Goal: Transaction & Acquisition: Purchase product/service

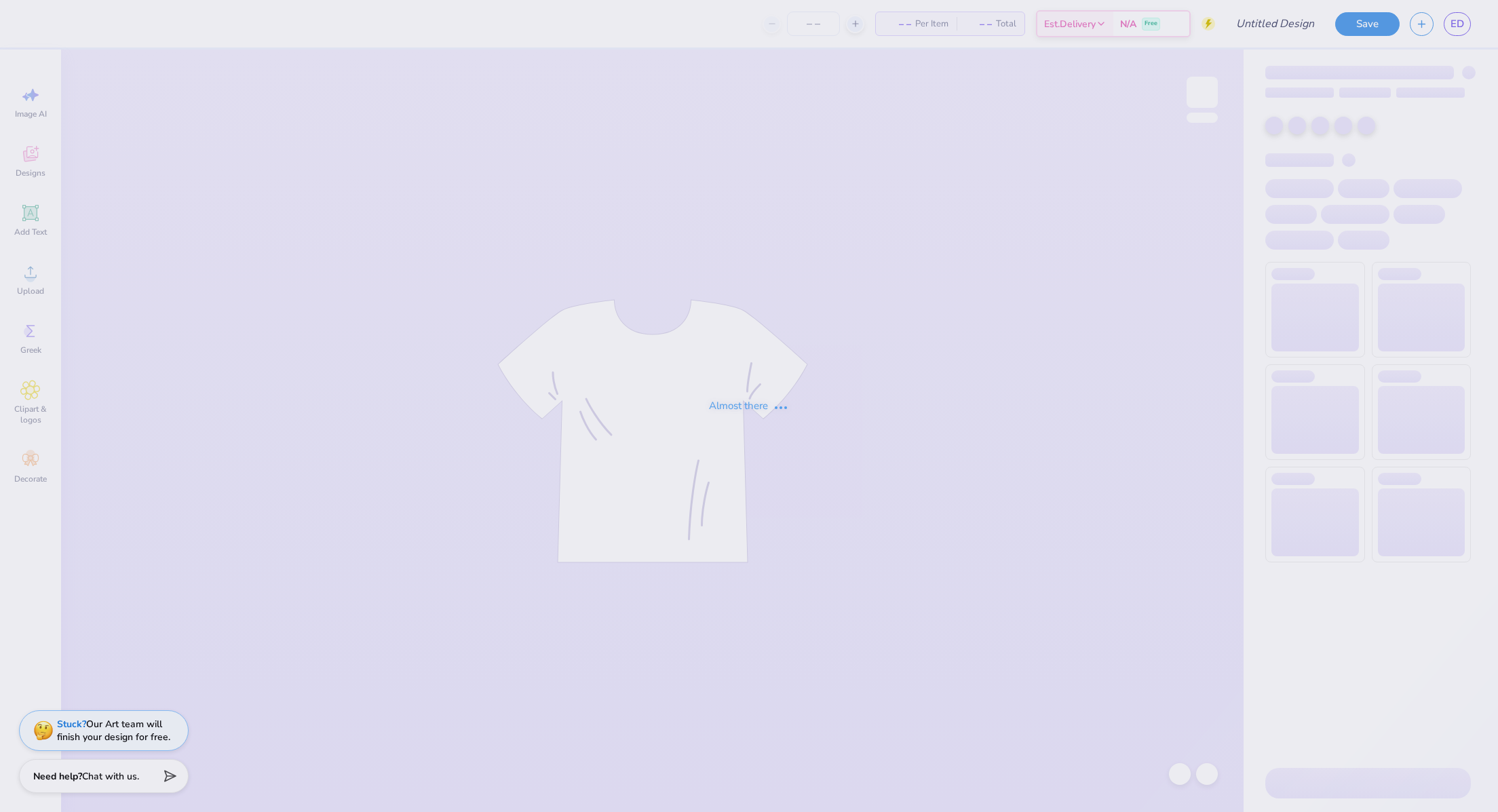
type input "Sweat Set 1"
type input "12"
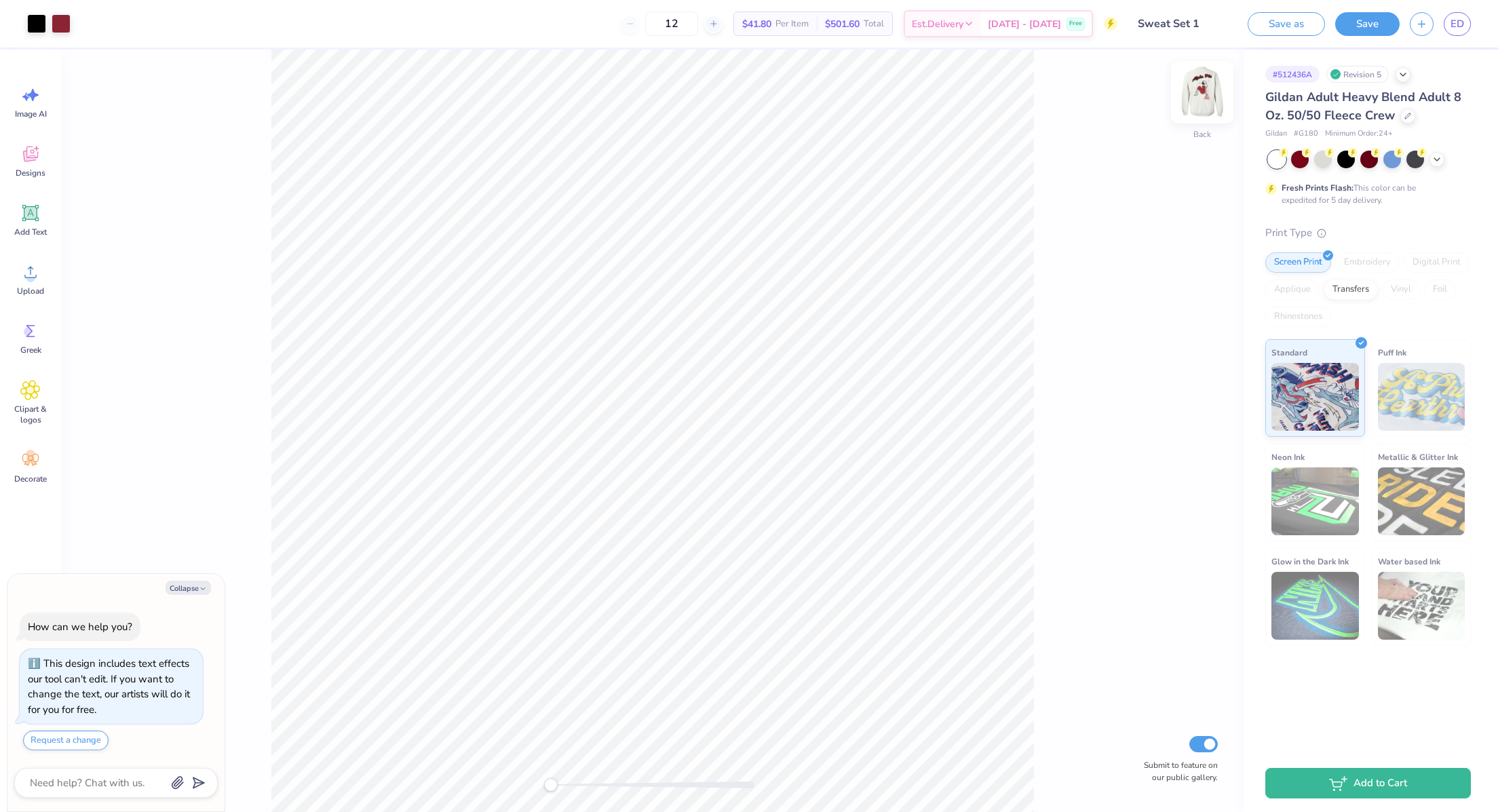
click at [1208, 92] on img at bounding box center [1202, 92] width 54 height 54
click at [32, 23] on div at bounding box center [37, 23] width 19 height 19
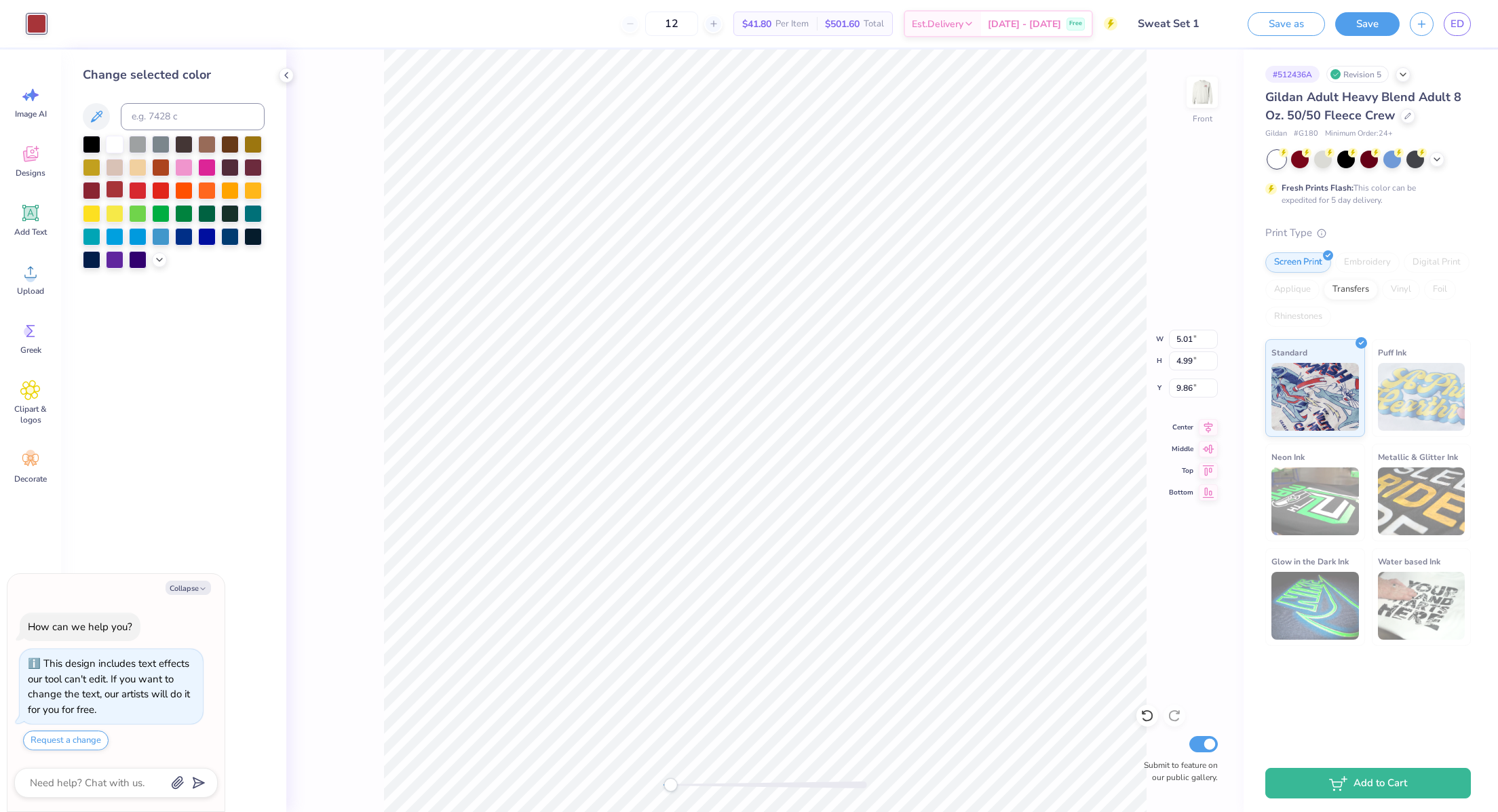
click at [116, 193] on div at bounding box center [114, 189] width 18 height 18
click at [92, 191] on div at bounding box center [92, 189] width 18 height 18
type textarea "x"
type input "1.37"
type input "2.17"
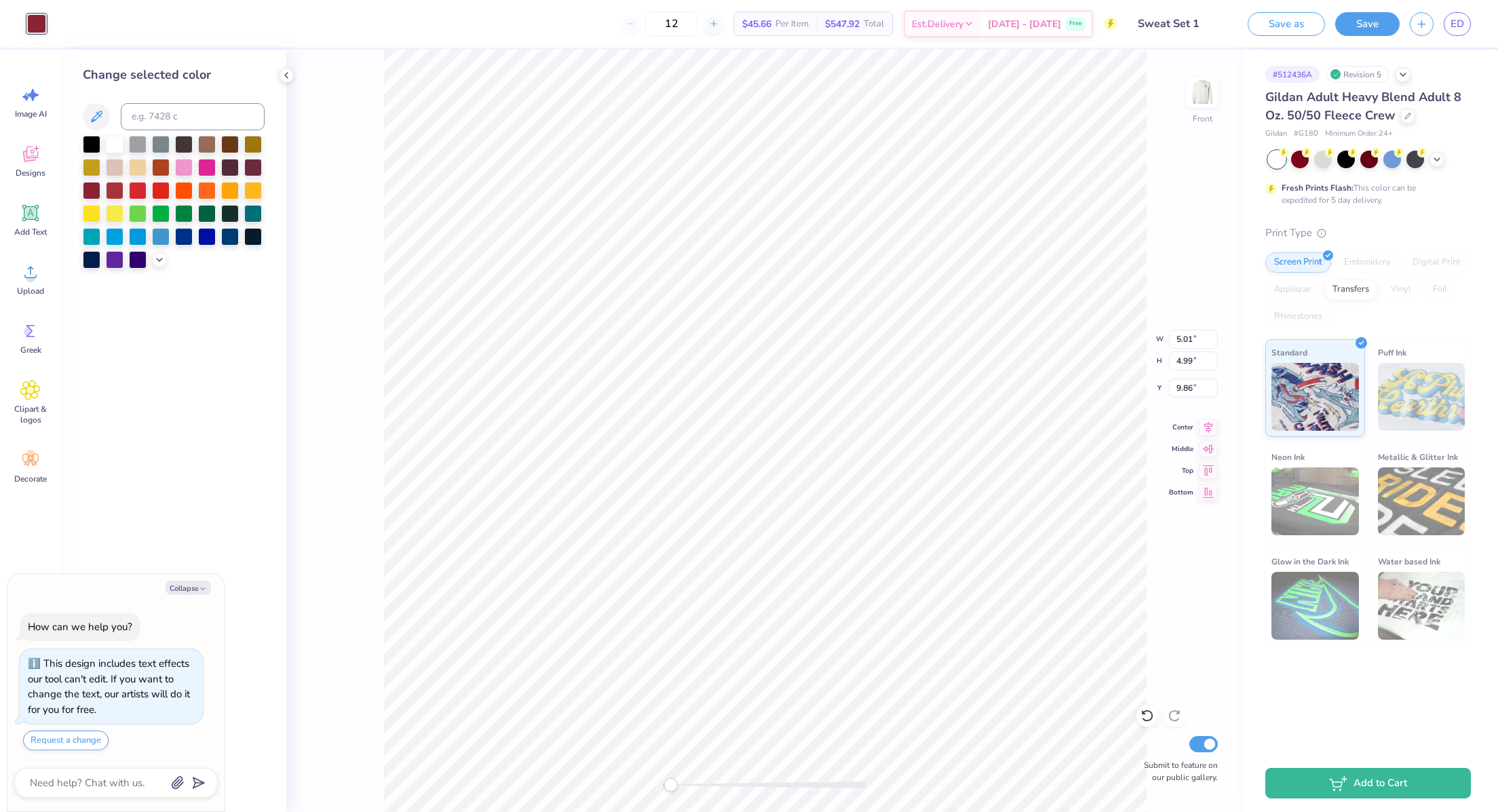
type input "4.34"
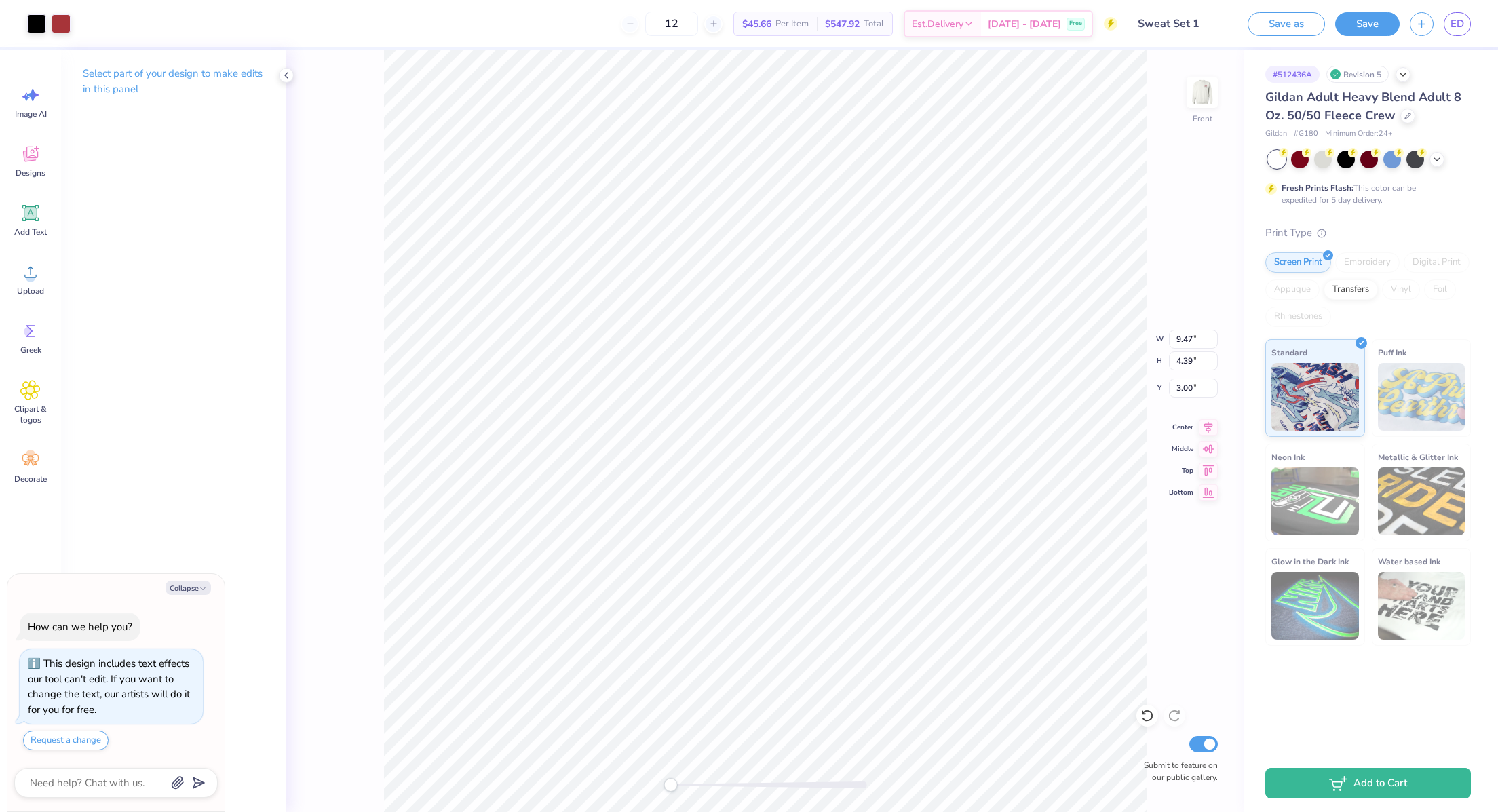
click at [354, 179] on div "Front W 9.47 9.47 " H 4.39 4.39 " Y 3.00 3.00 " Center Middle Top Bottom Submit…" at bounding box center [765, 430] width 957 height 762
click at [58, 22] on div at bounding box center [61, 23] width 19 height 19
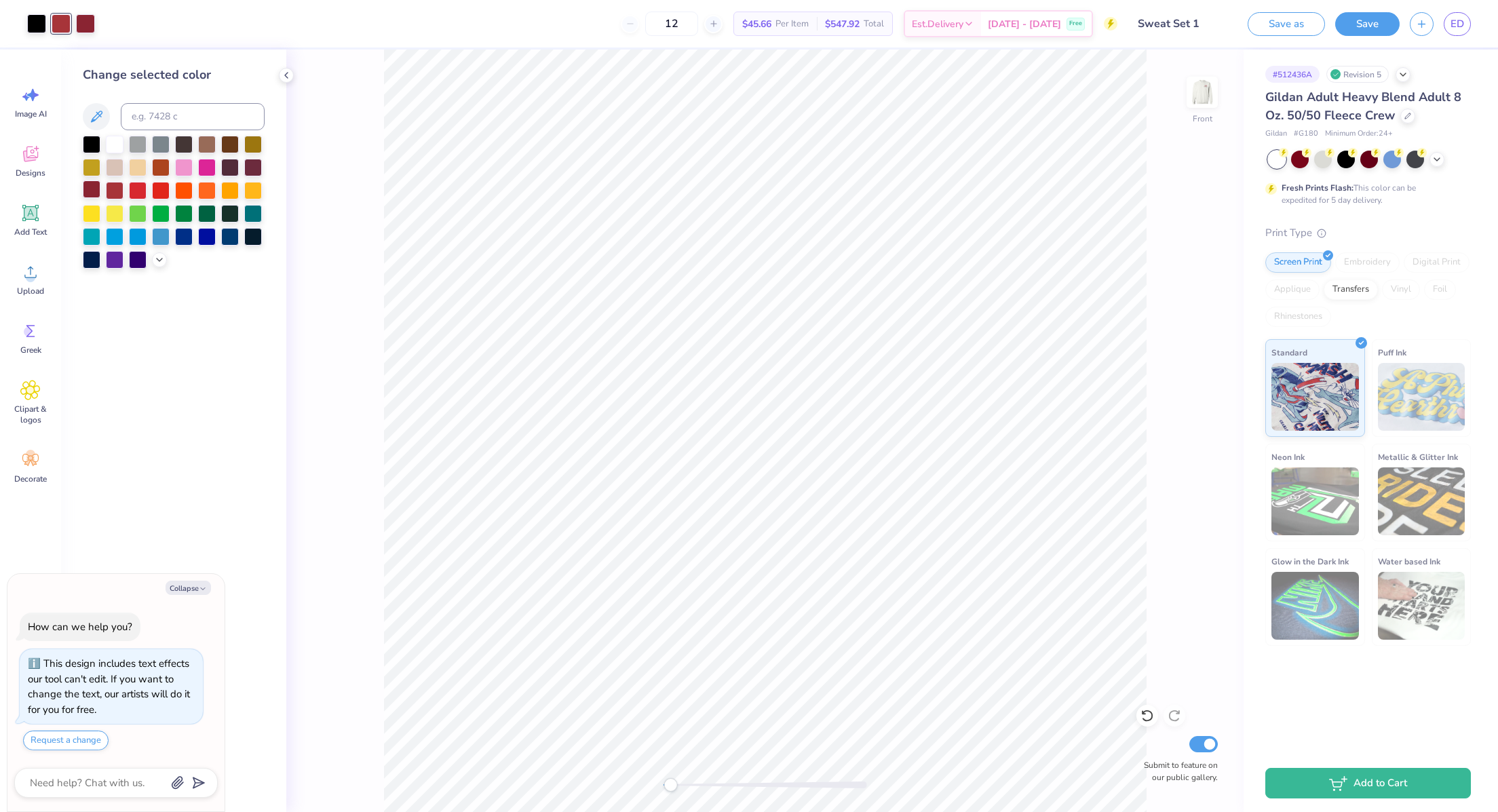
click at [92, 191] on div at bounding box center [92, 189] width 18 height 18
click at [117, 193] on div at bounding box center [114, 189] width 18 height 18
click at [92, 191] on div at bounding box center [92, 189] width 18 height 18
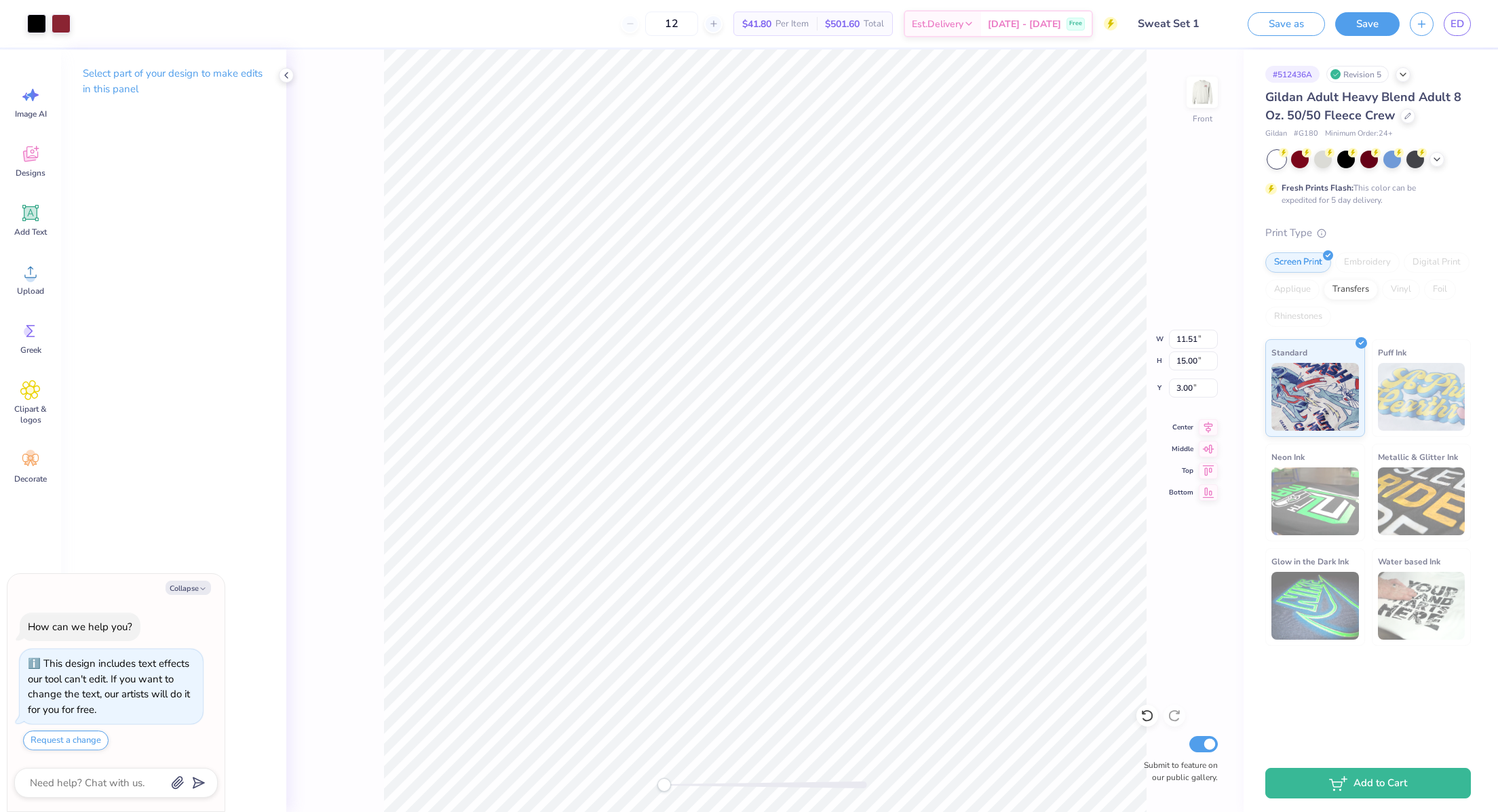
type textarea "x"
type input "3.77"
type textarea "x"
type input "4.38"
type textarea "x"
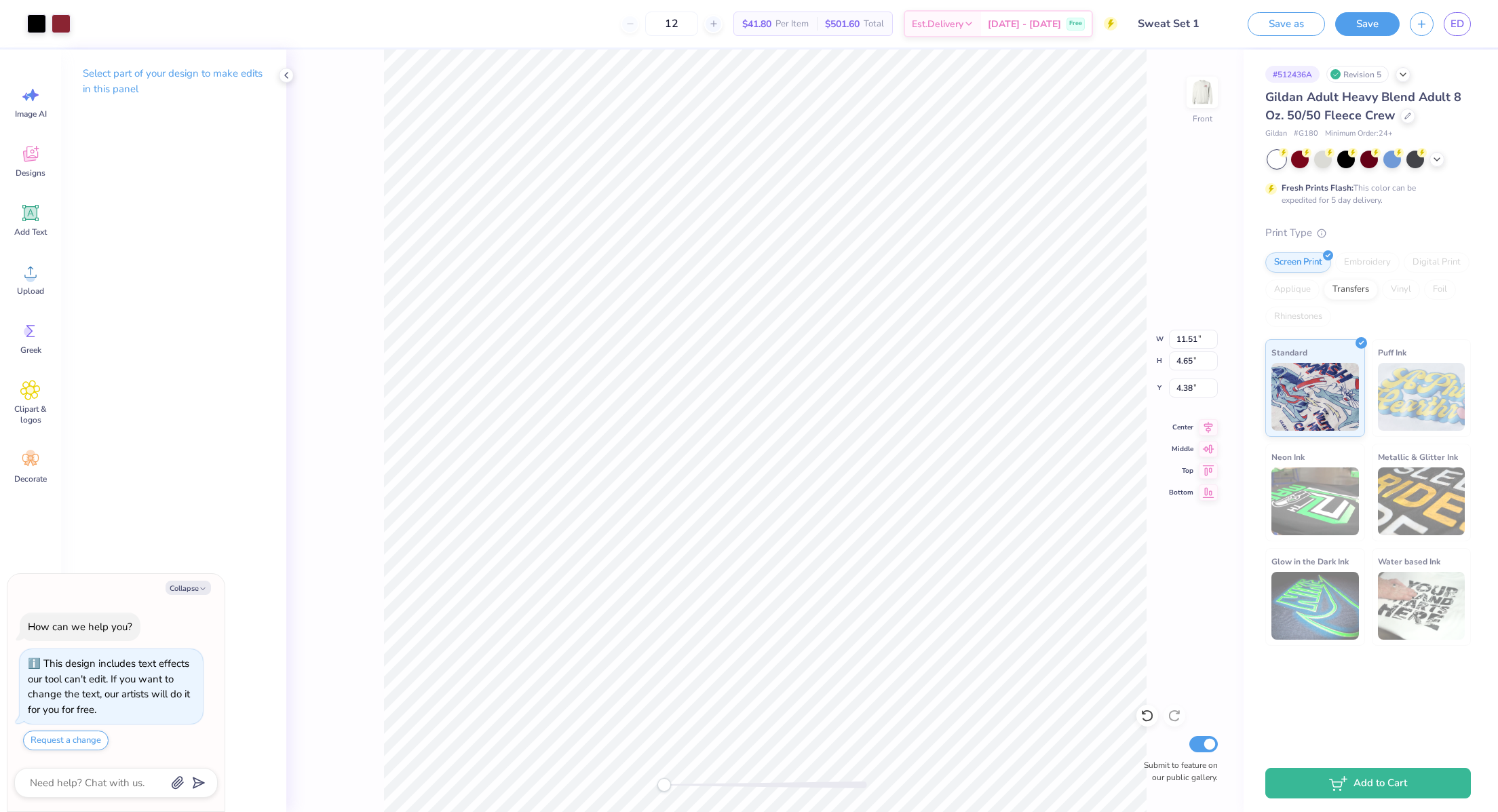
type input "12.90"
type input "5.21"
type textarea "x"
type input "4.20"
type textarea "x"
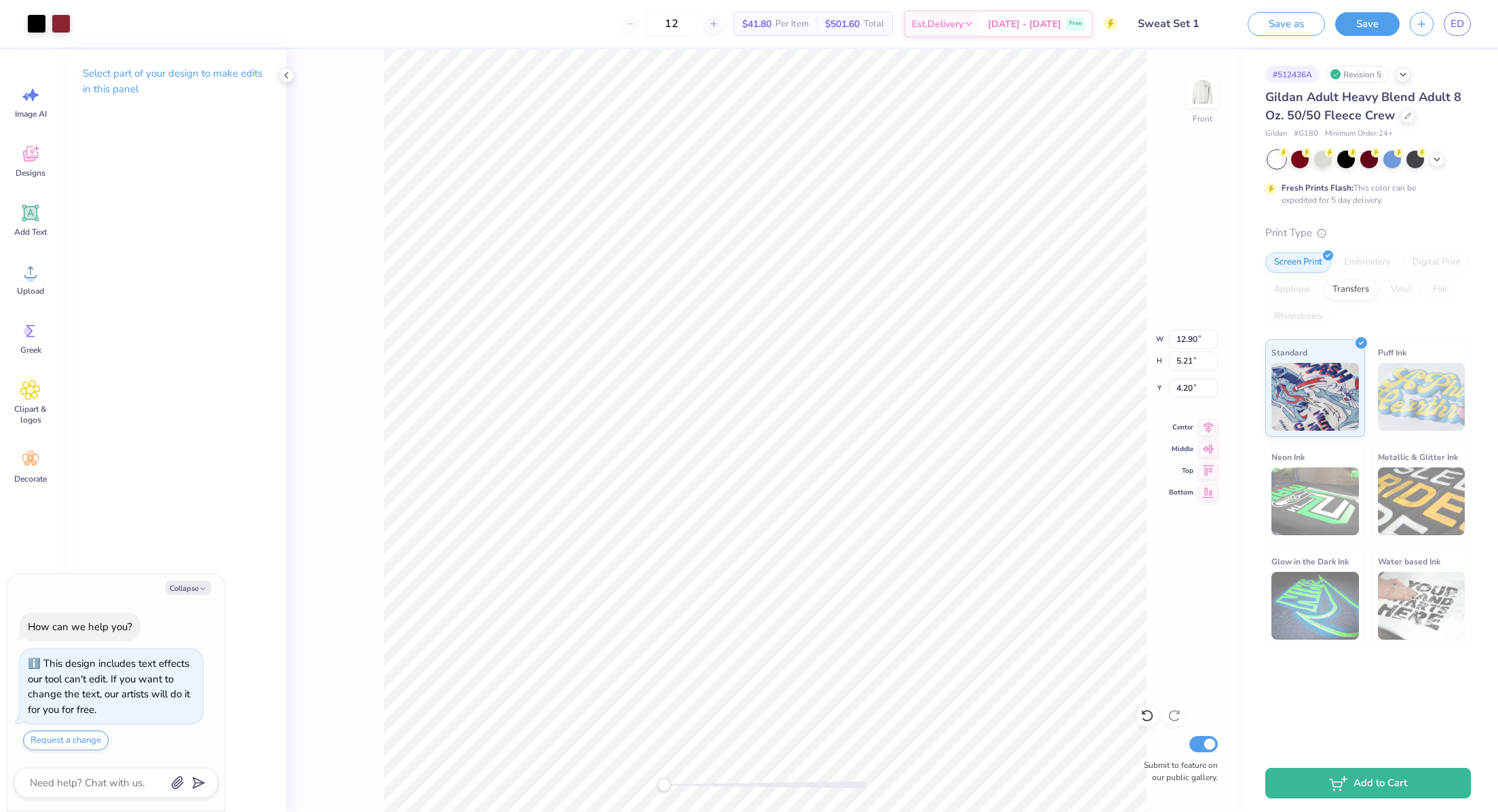
type input "13.65"
type input "5.51"
type textarea "x"
type input "4.38"
click at [1205, 99] on img at bounding box center [1202, 92] width 54 height 54
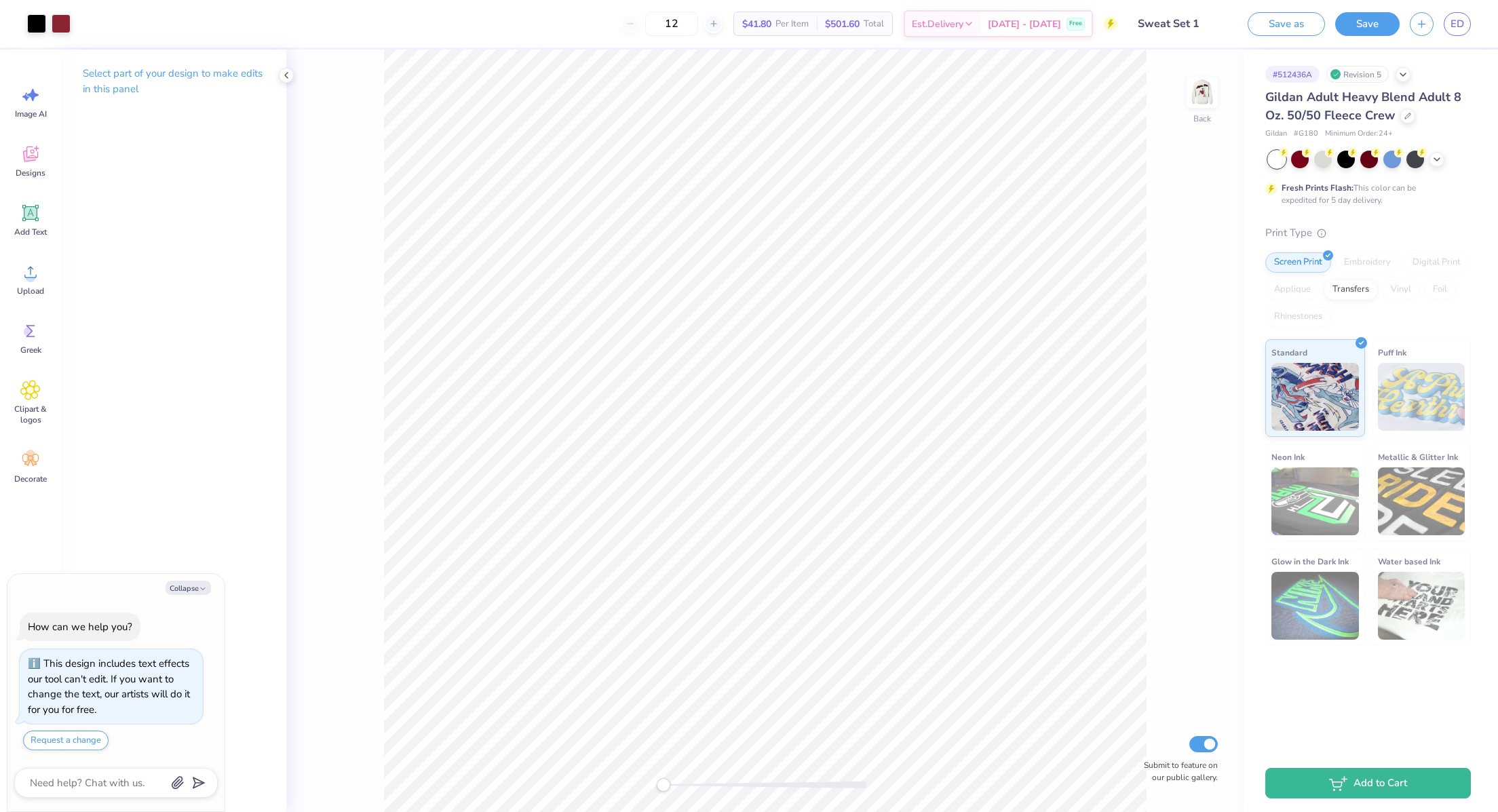
click at [1205, 99] on img at bounding box center [1202, 92] width 27 height 27
click at [1289, 26] on button "Save as" at bounding box center [1286, 22] width 77 height 23
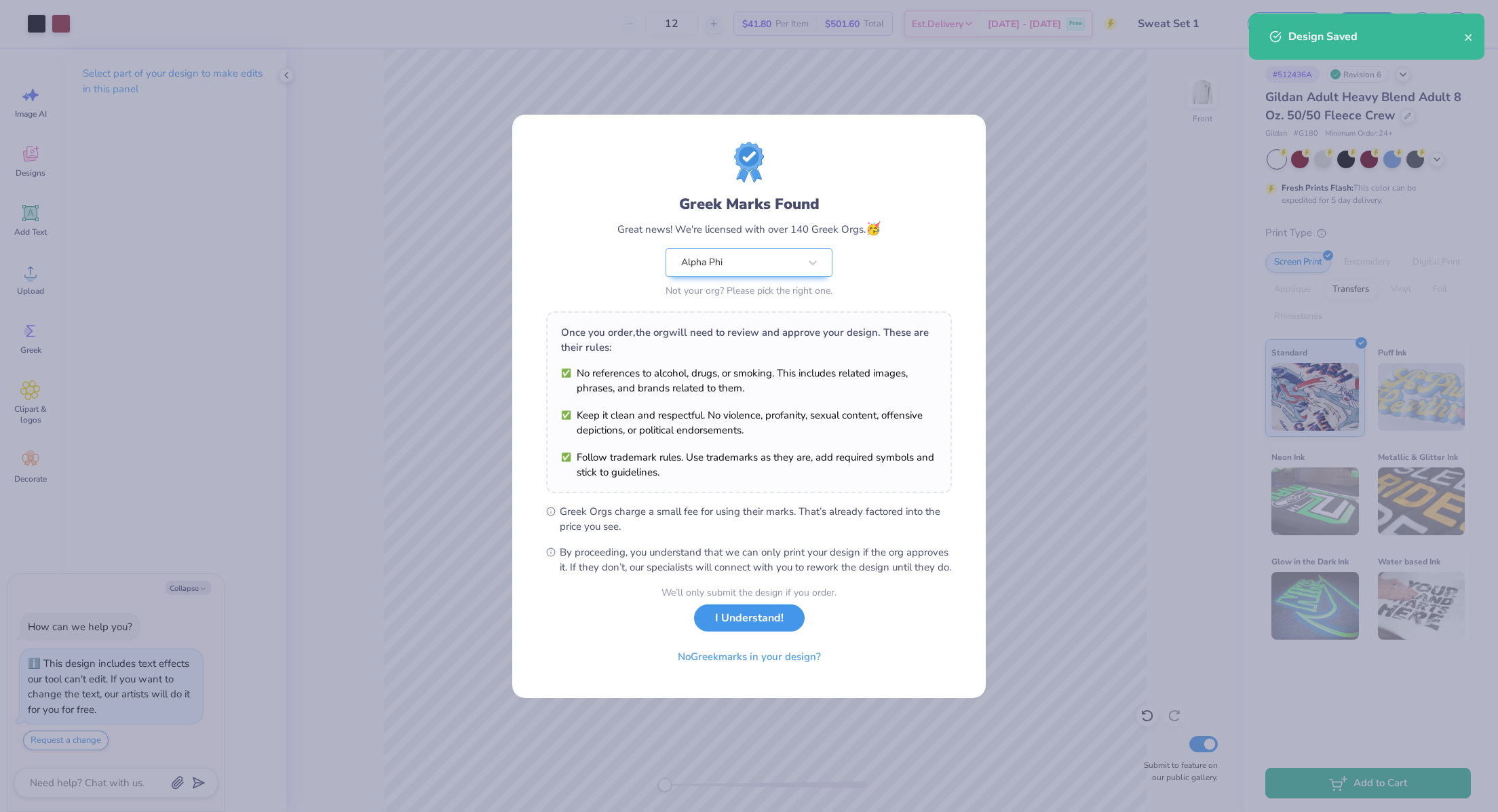
click at [785, 627] on button "I Understand!" at bounding box center [749, 618] width 111 height 28
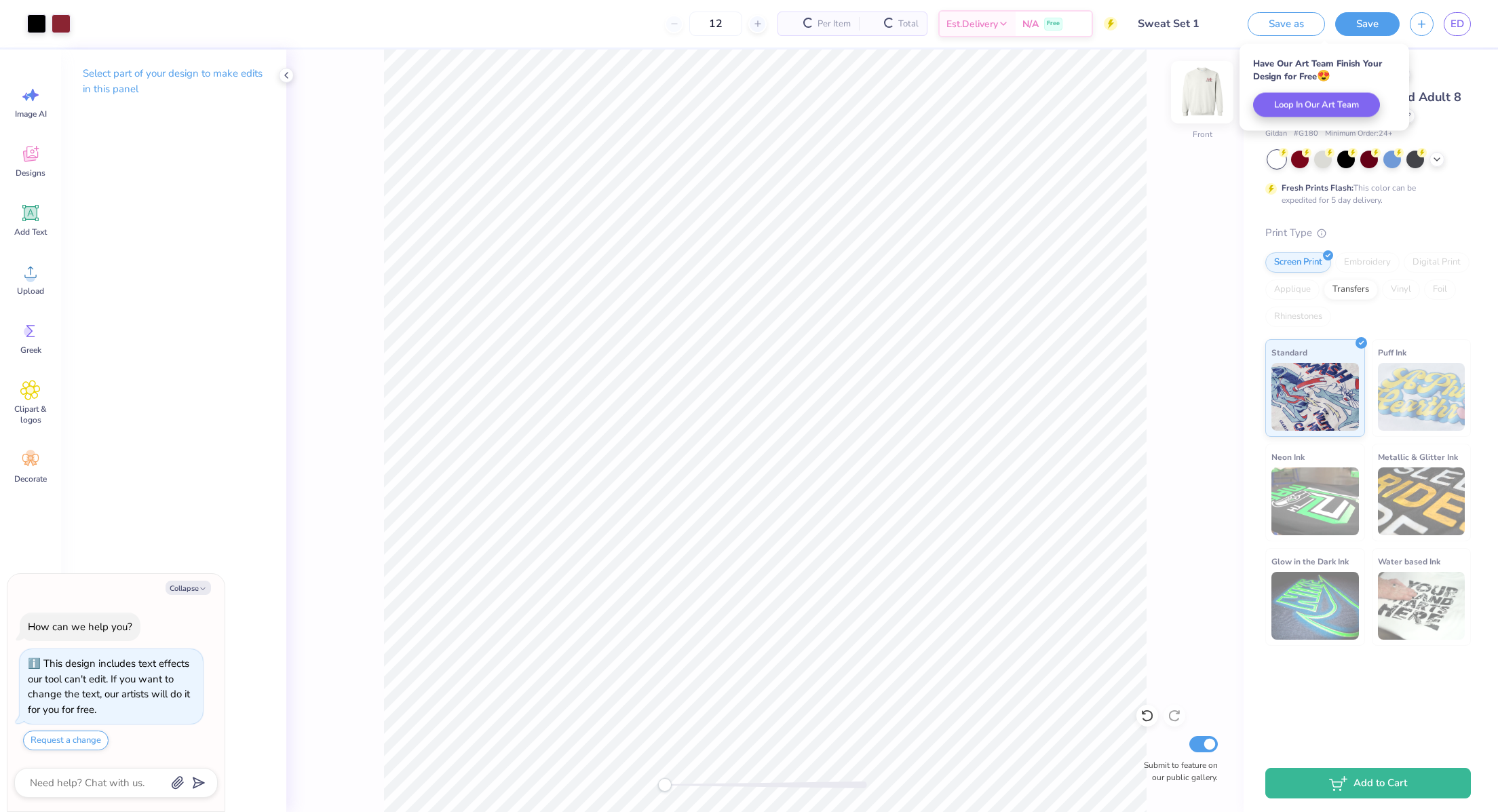
click at [1205, 84] on img at bounding box center [1202, 92] width 54 height 54
click at [1205, 84] on img at bounding box center [1202, 92] width 27 height 27
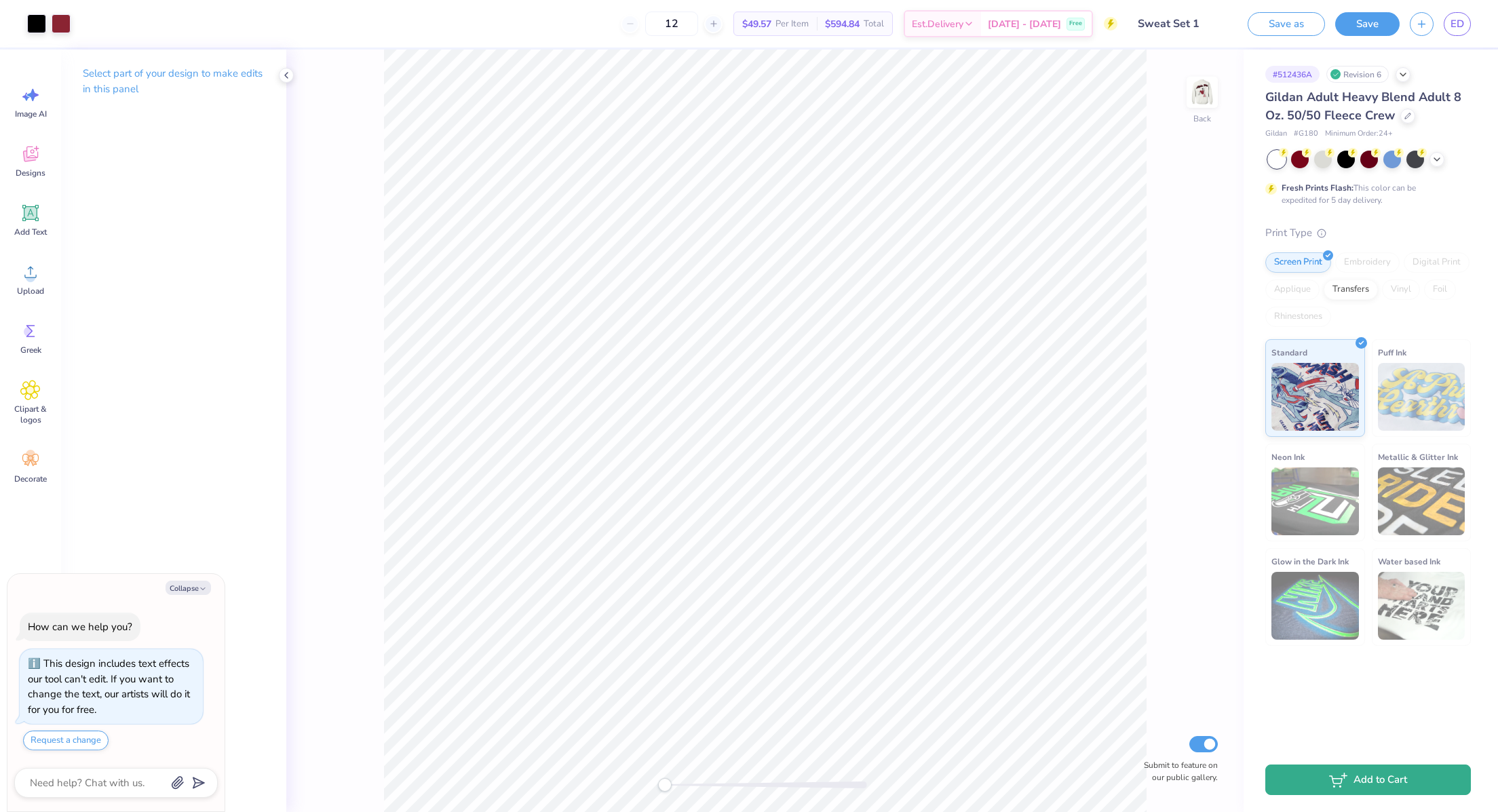
click at [1350, 767] on button "Add to Cart" at bounding box center [1368, 780] width 206 height 31
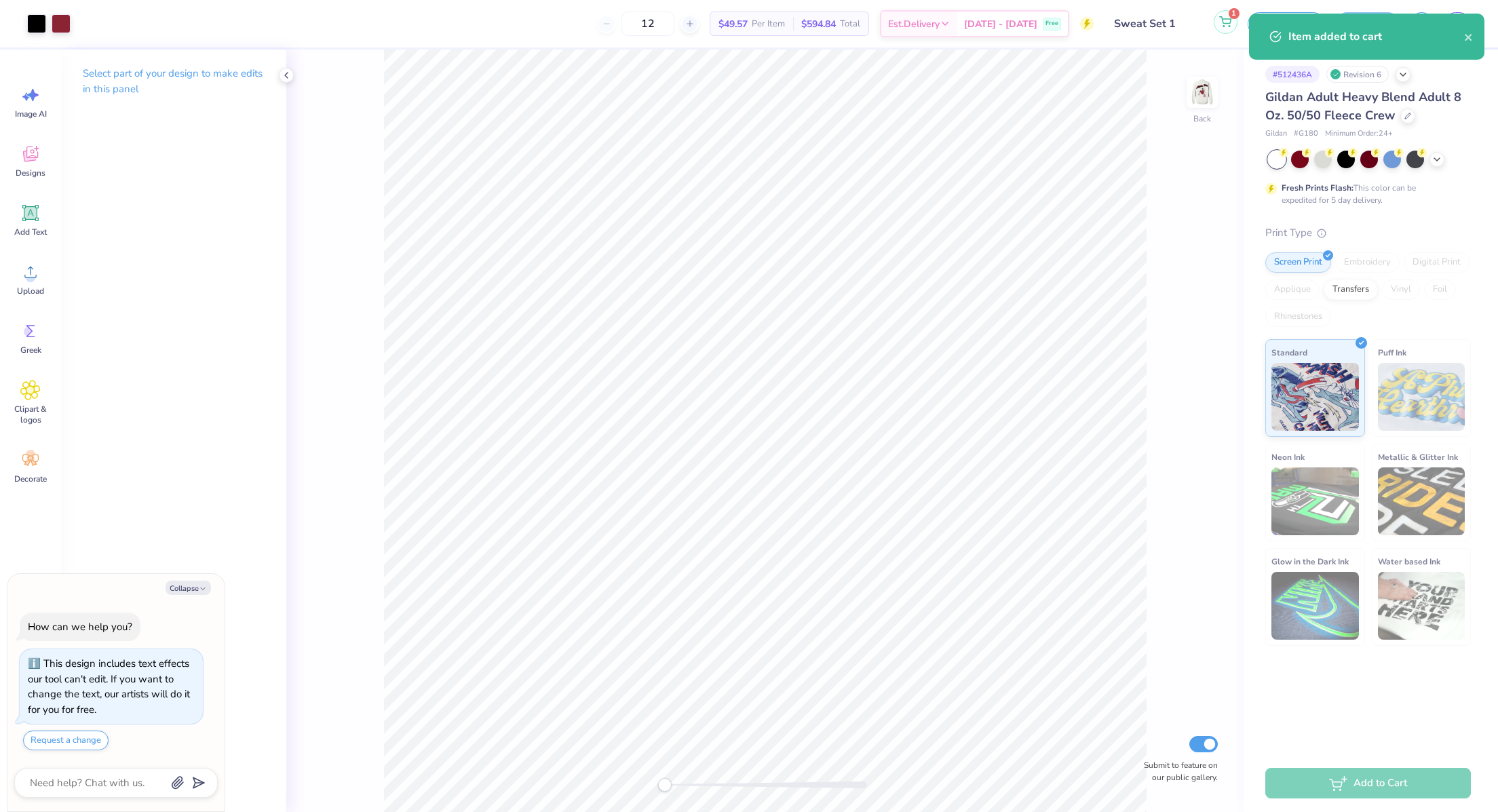
click at [1218, 26] on button "1" at bounding box center [1226, 22] width 23 height 23
type textarea "x"
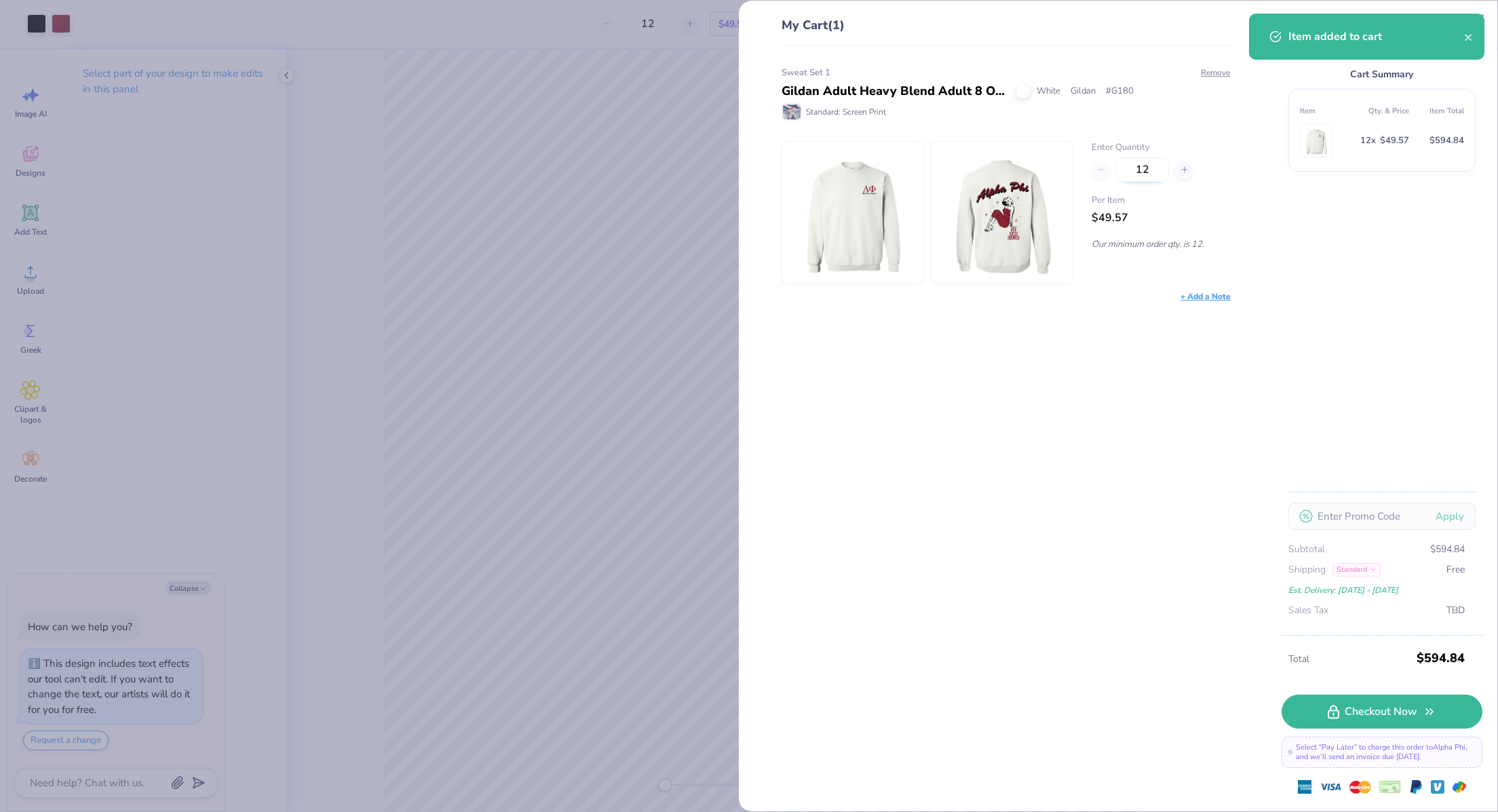
click at [1152, 175] on input "12" at bounding box center [1143, 169] width 53 height 24
type input "1"
type input "70"
type textarea "x"
type input "70"
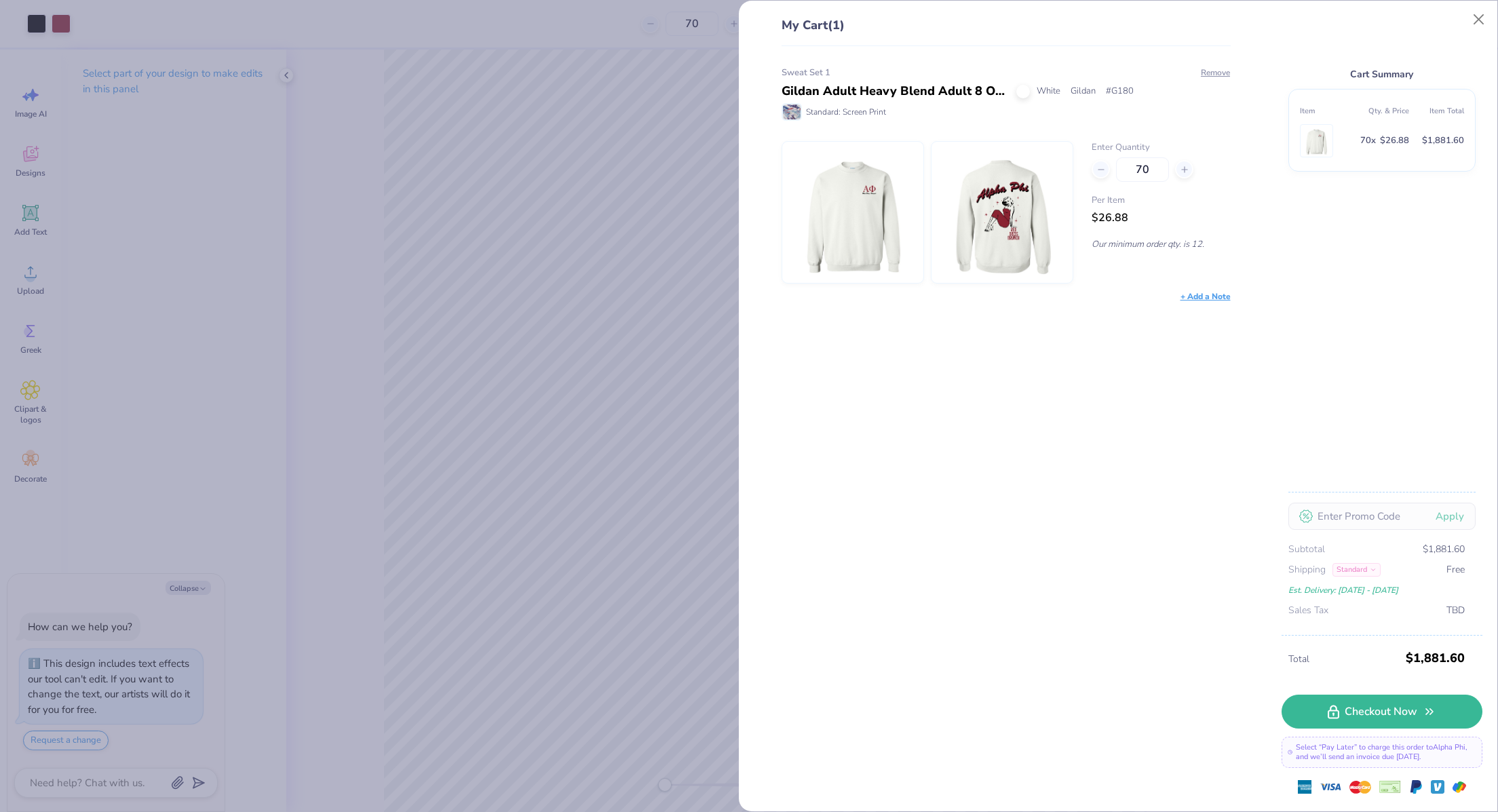
type textarea "x"
type input "7"
type input "80"
type textarea "x"
type input "80"
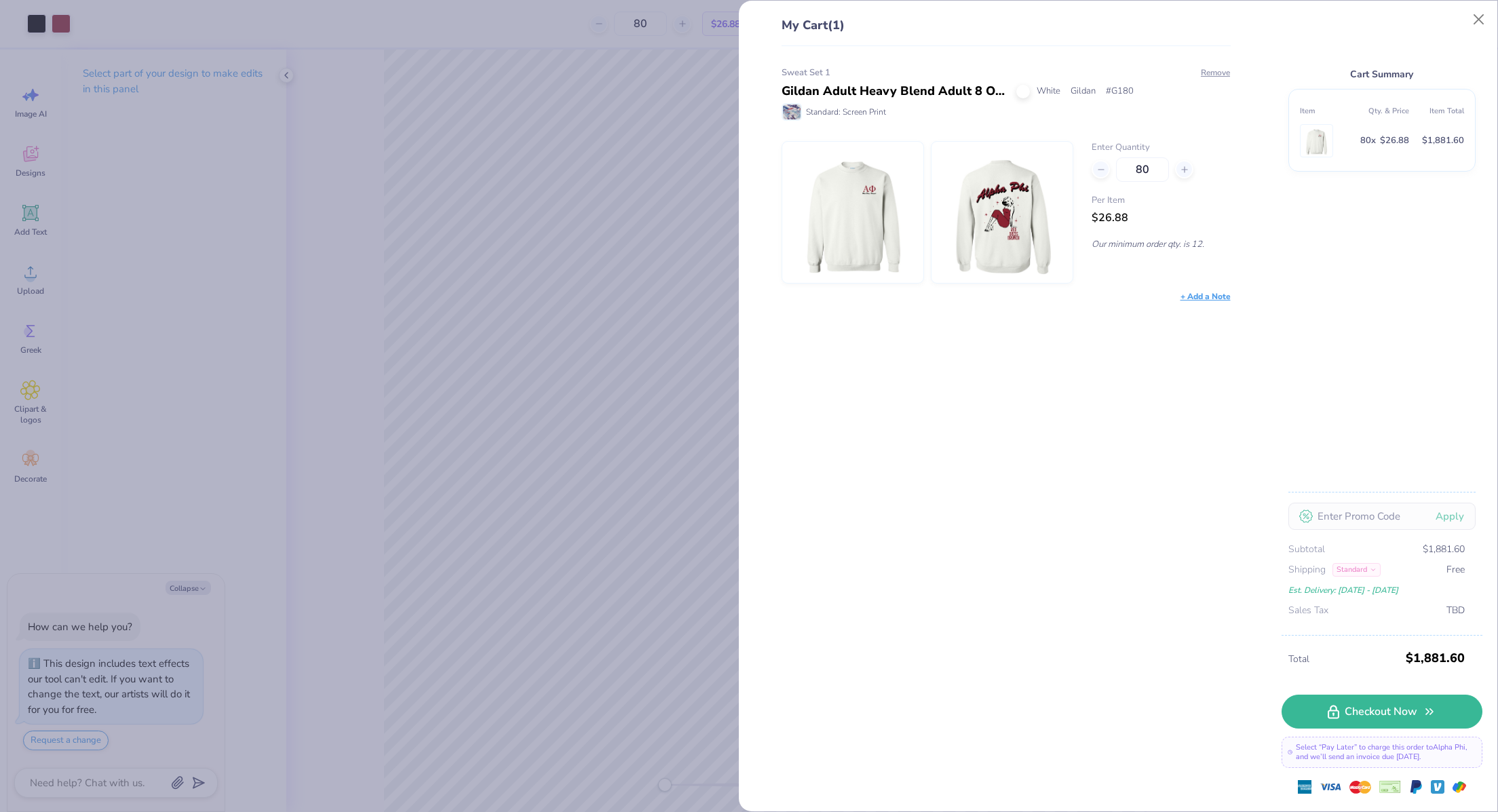
type textarea "x"
type input "8"
type input "50"
type textarea "x"
type input "50"
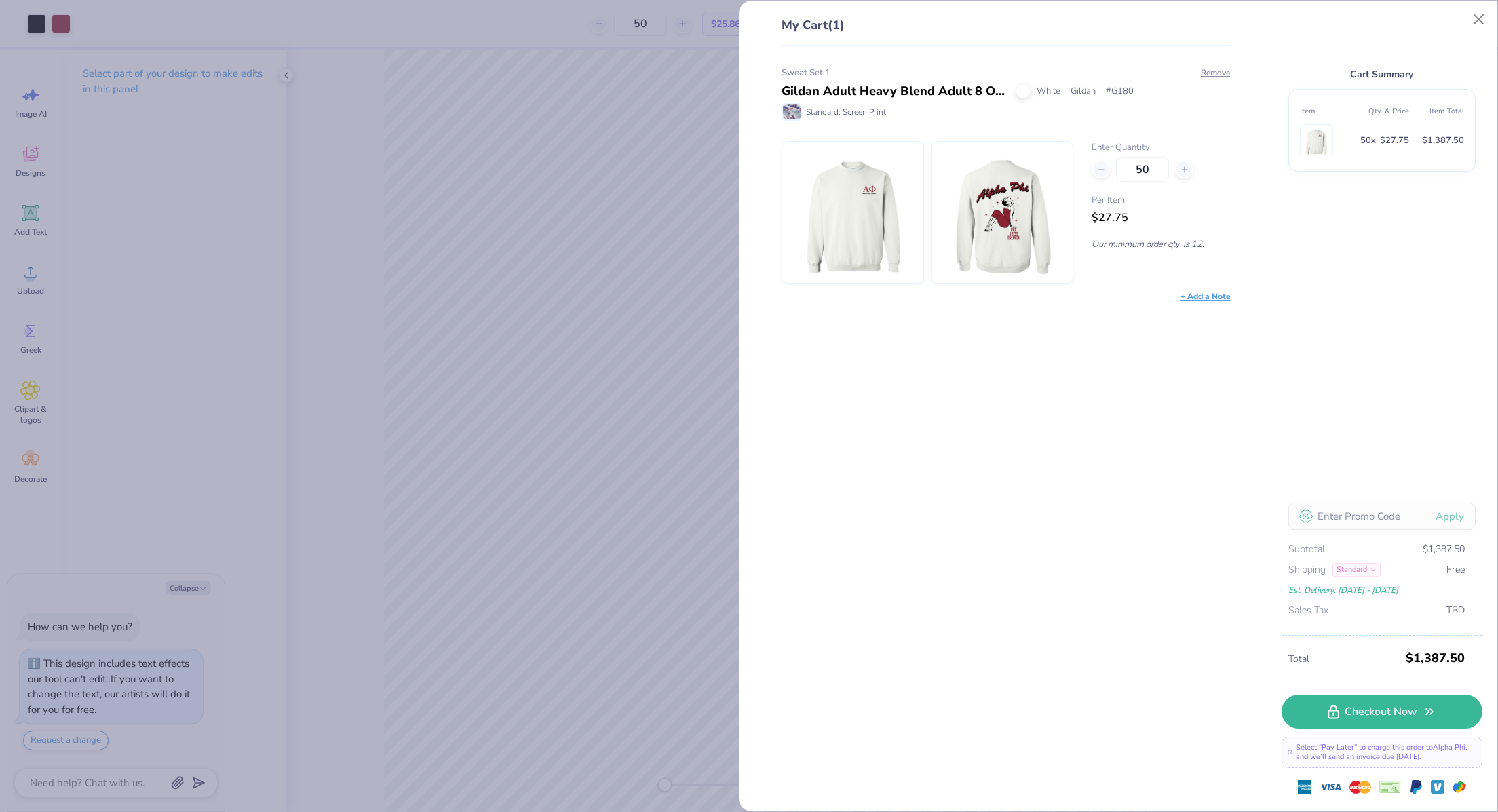
type textarea "x"
type input "5"
type input "222"
type textarea "x"
type input "222"
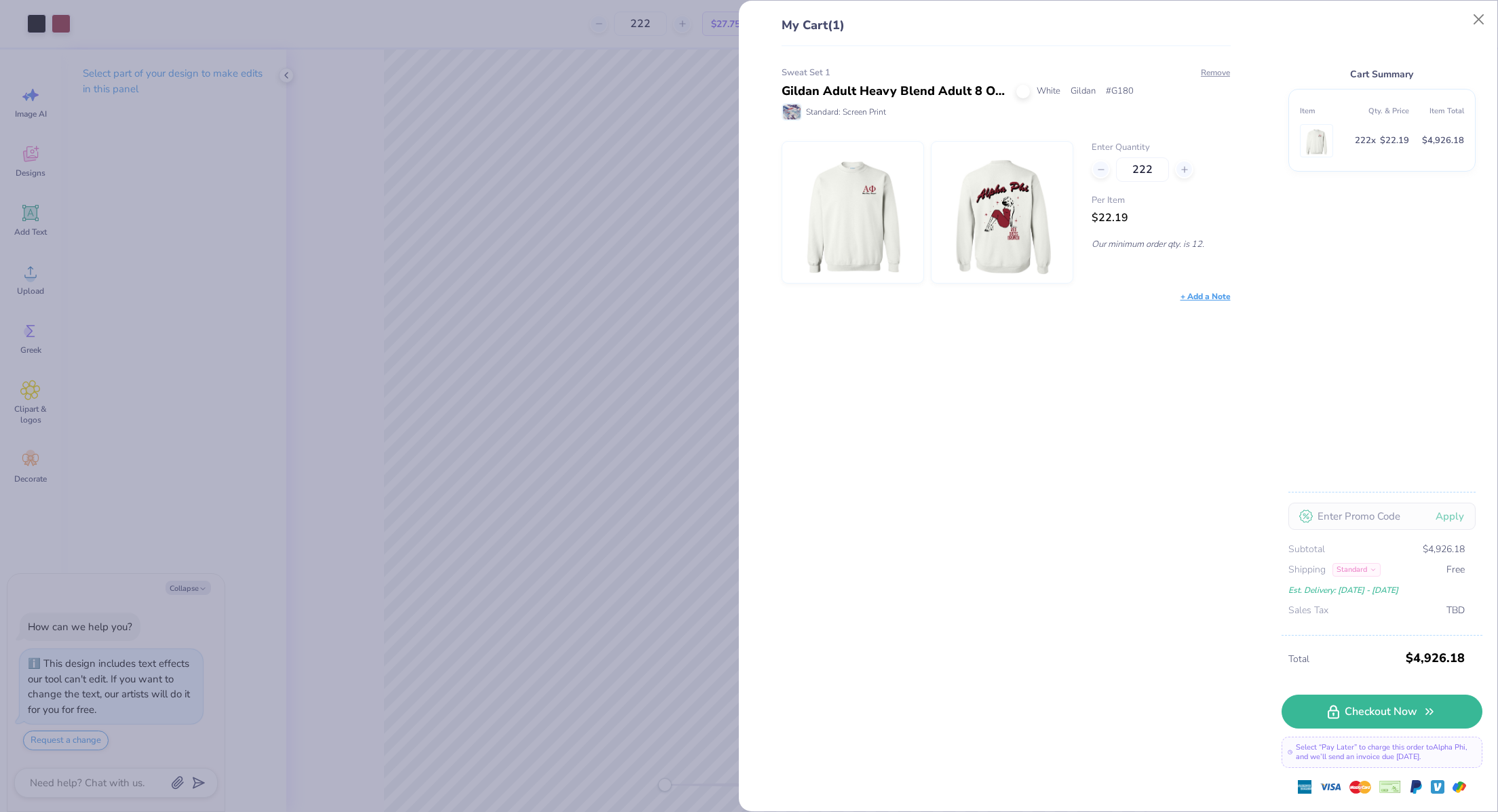
type textarea "x"
type input "2"
type input "100"
type textarea "x"
type input "100"
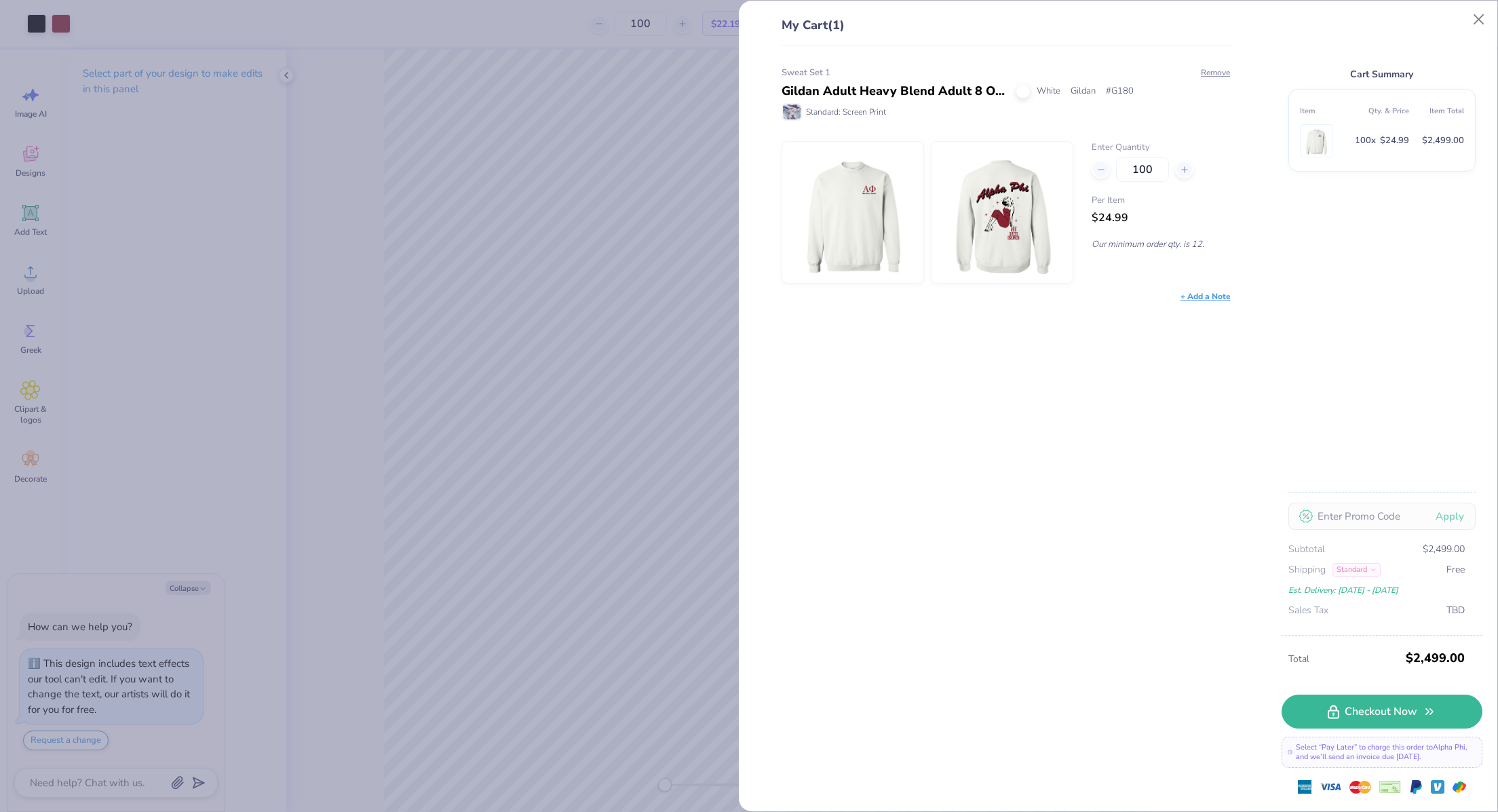
type textarea "x"
type input "1"
type input "50"
type textarea "x"
type input "50"
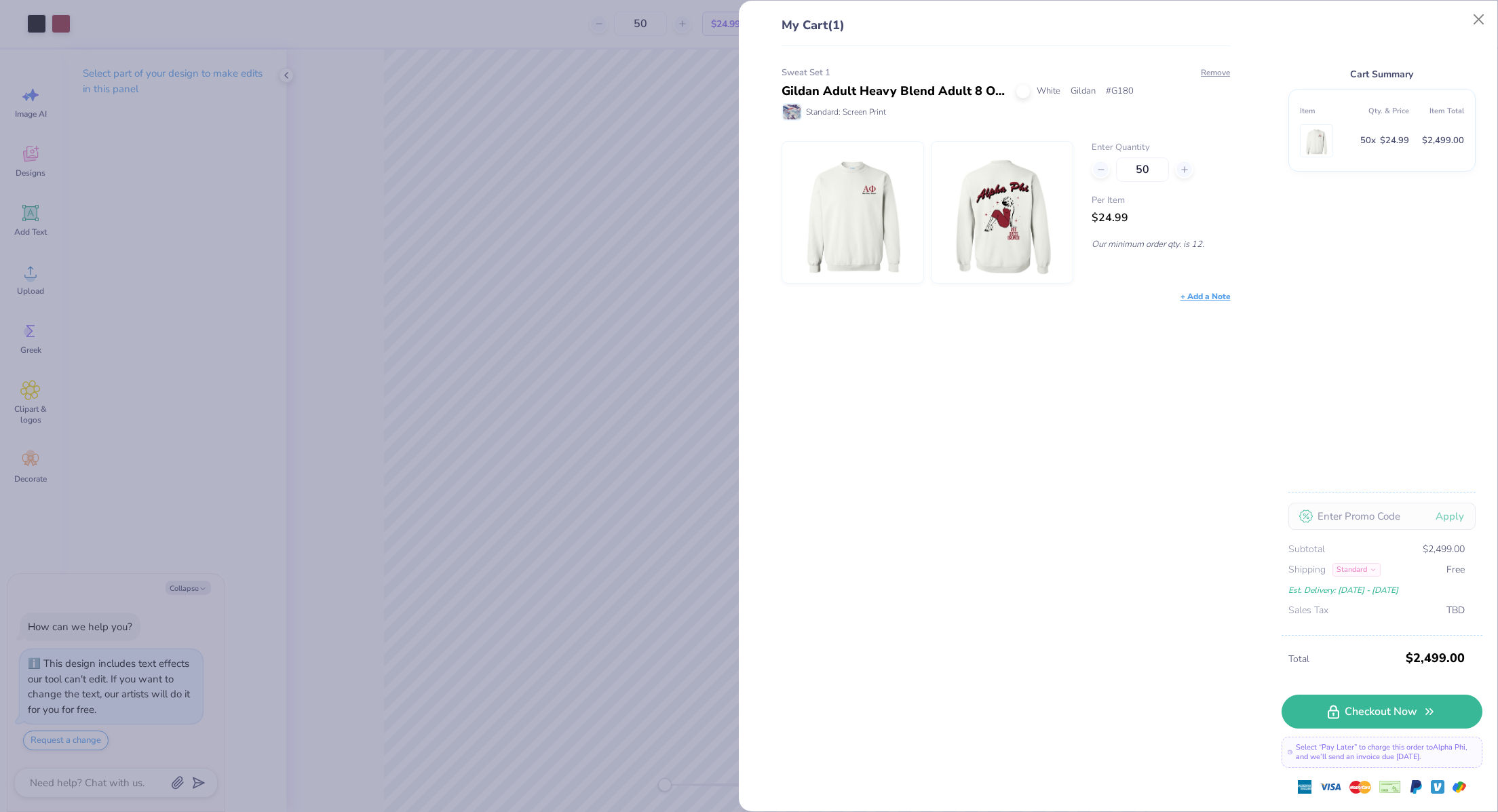
type textarea "x"
type input "5"
type input "70"
type textarea "x"
type input "70"
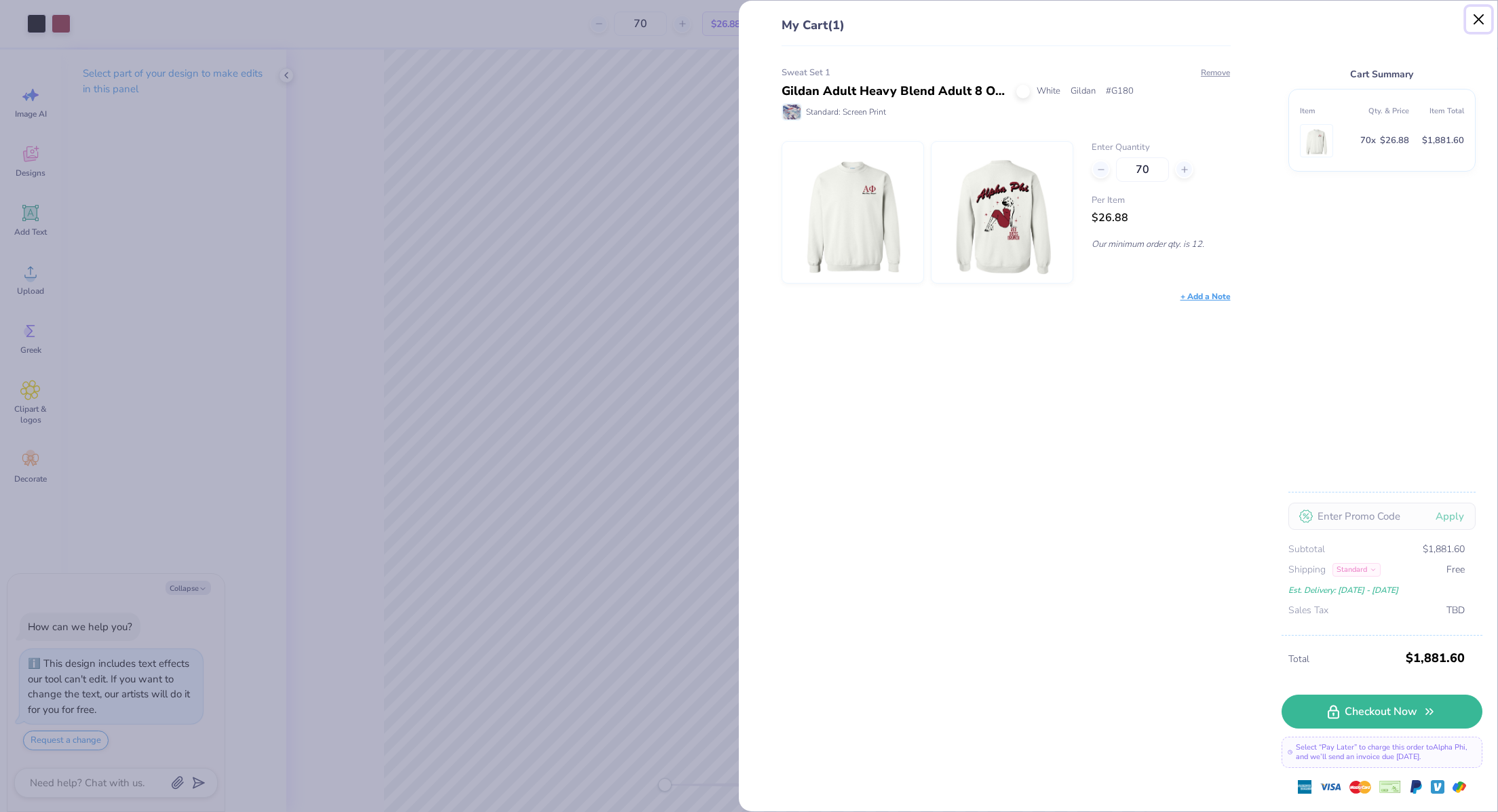
click at [1477, 16] on button "Close" at bounding box center [1479, 19] width 26 height 26
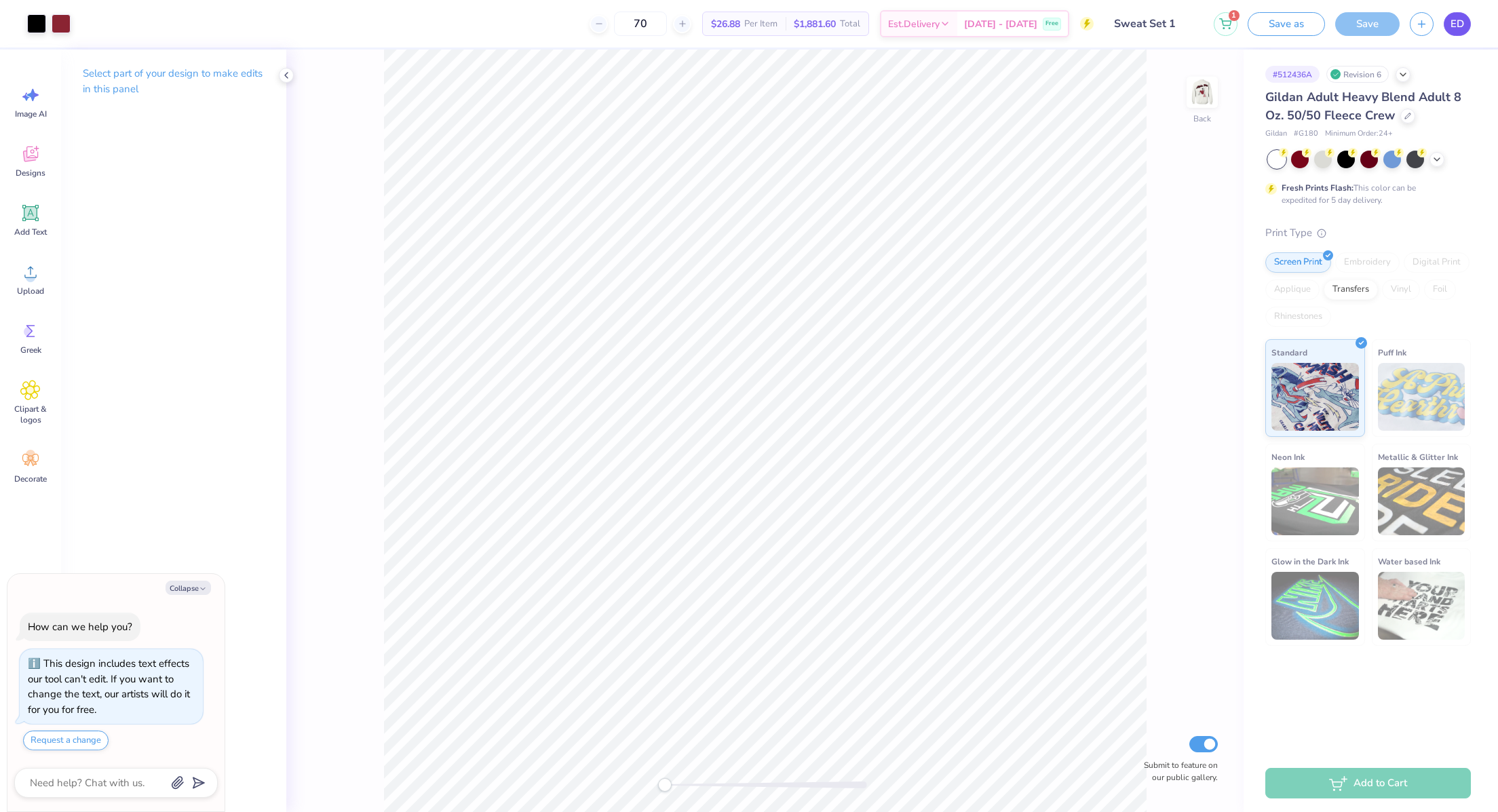
click at [1461, 29] on span "ED" at bounding box center [1457, 23] width 13 height 15
click at [1461, 24] on span "ED" at bounding box center [1457, 23] width 13 height 15
click at [1453, 26] on span "ED" at bounding box center [1457, 23] width 13 height 15
click at [1199, 95] on img at bounding box center [1202, 92] width 54 height 54
type textarea "x"
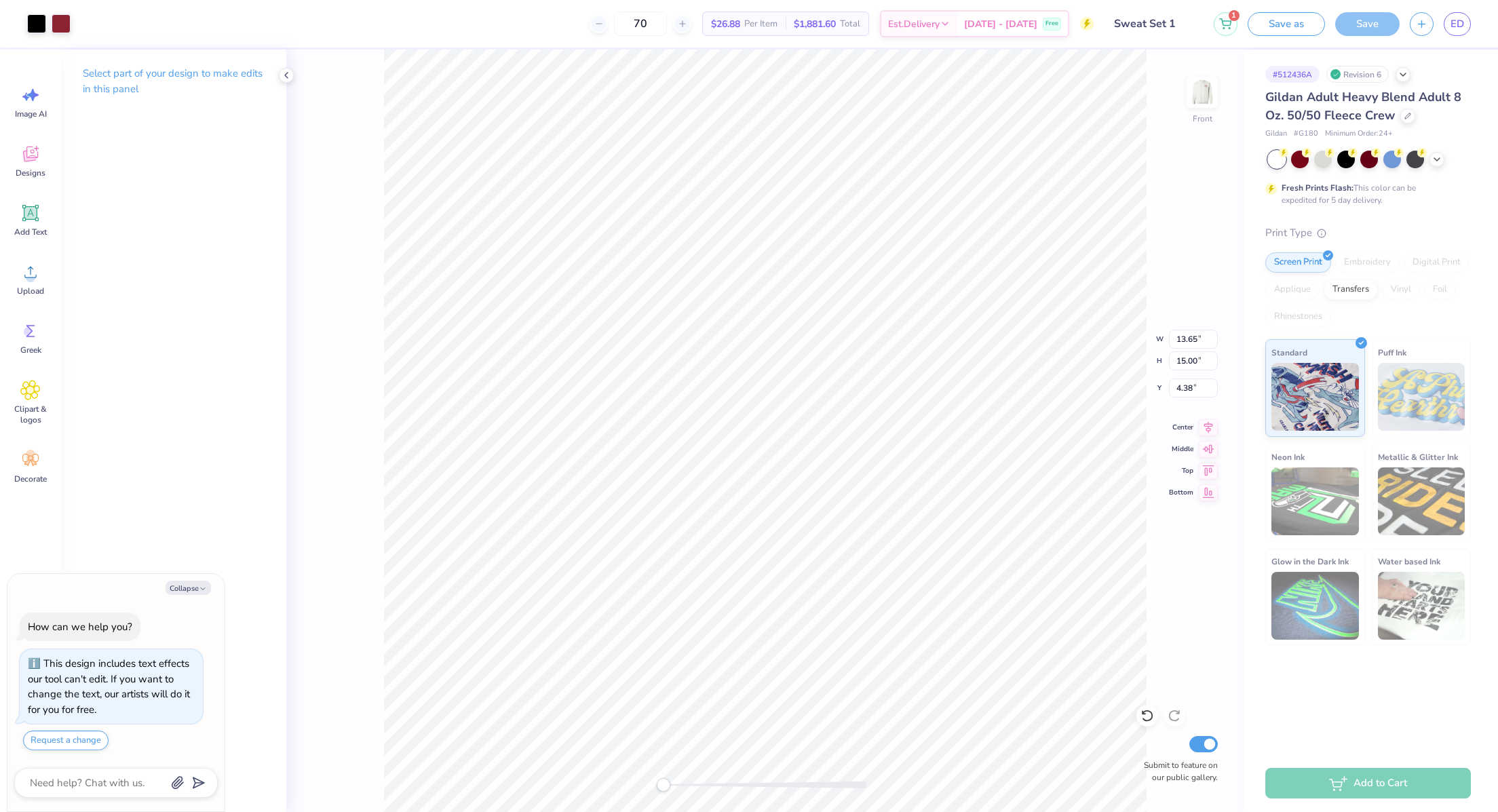
type input "4.85"
type textarea "x"
type input "4.37"
type textarea "x"
type input "9.57"
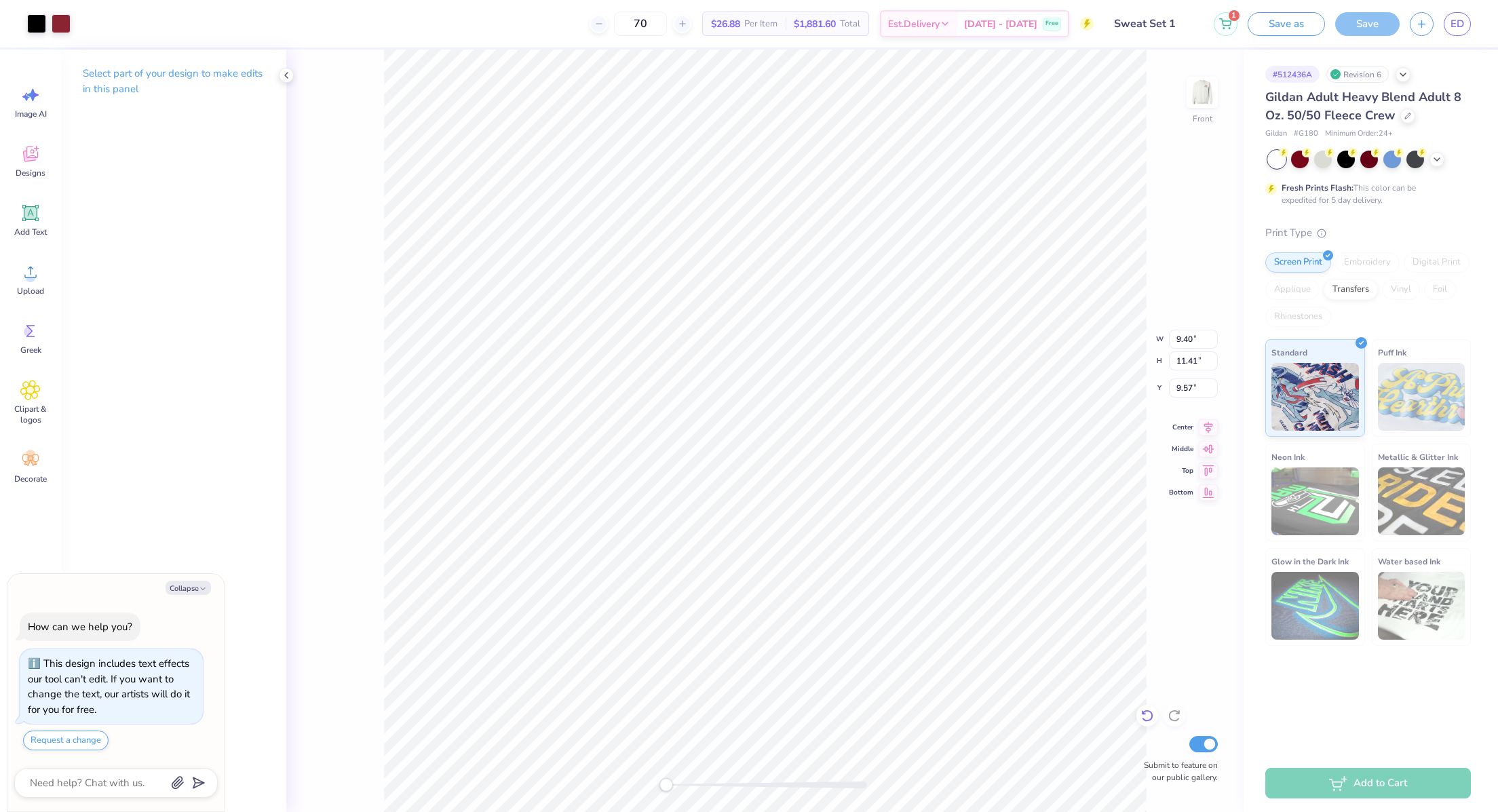
click at [1152, 717] on icon at bounding box center [1147, 716] width 12 height 12
type textarea "x"
type input "8.44"
type textarea "x"
type input "2.35"
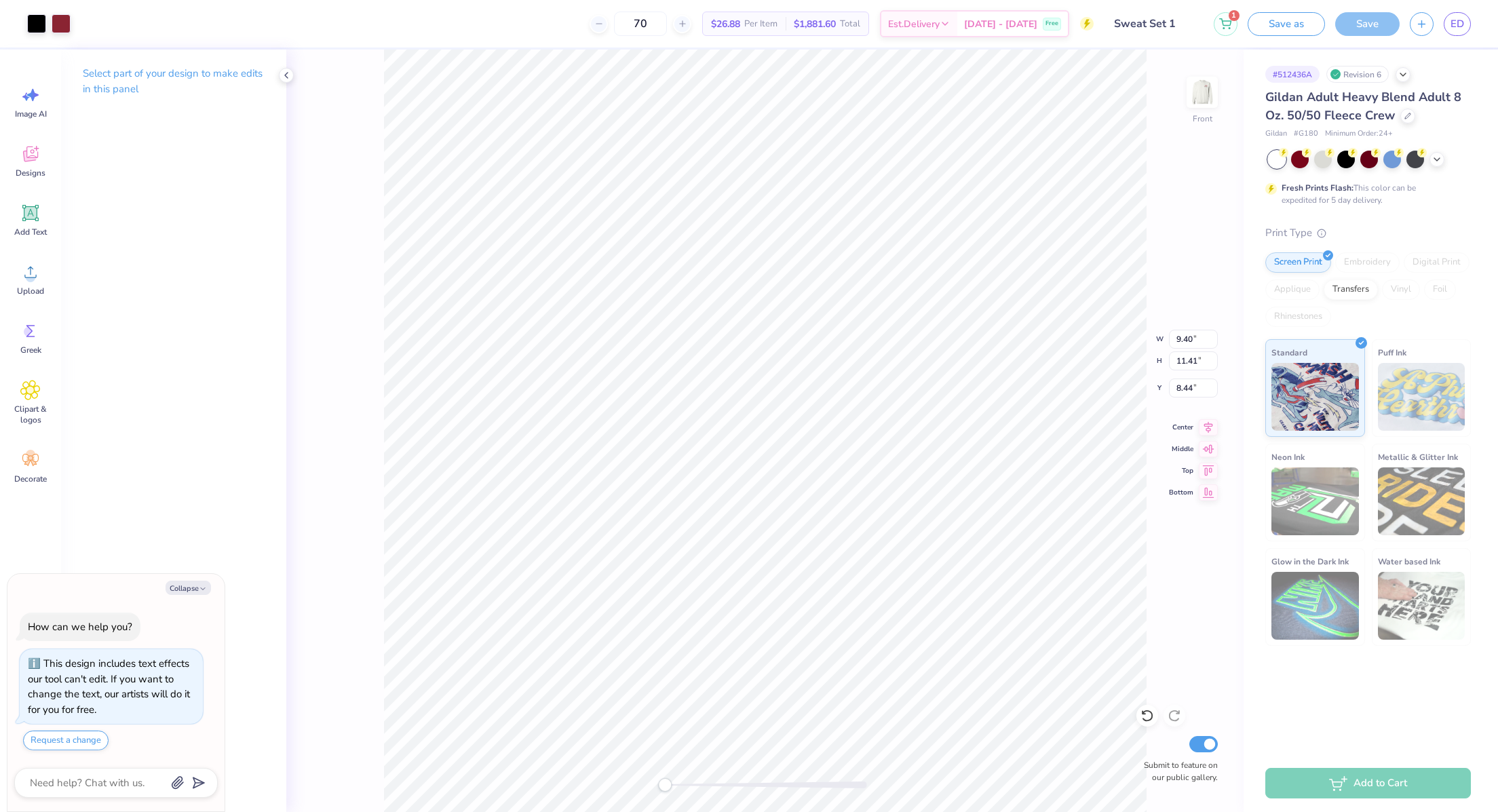
type textarea "x"
type input "10.15"
type textarea "x"
type input "4.27"
type textarea "x"
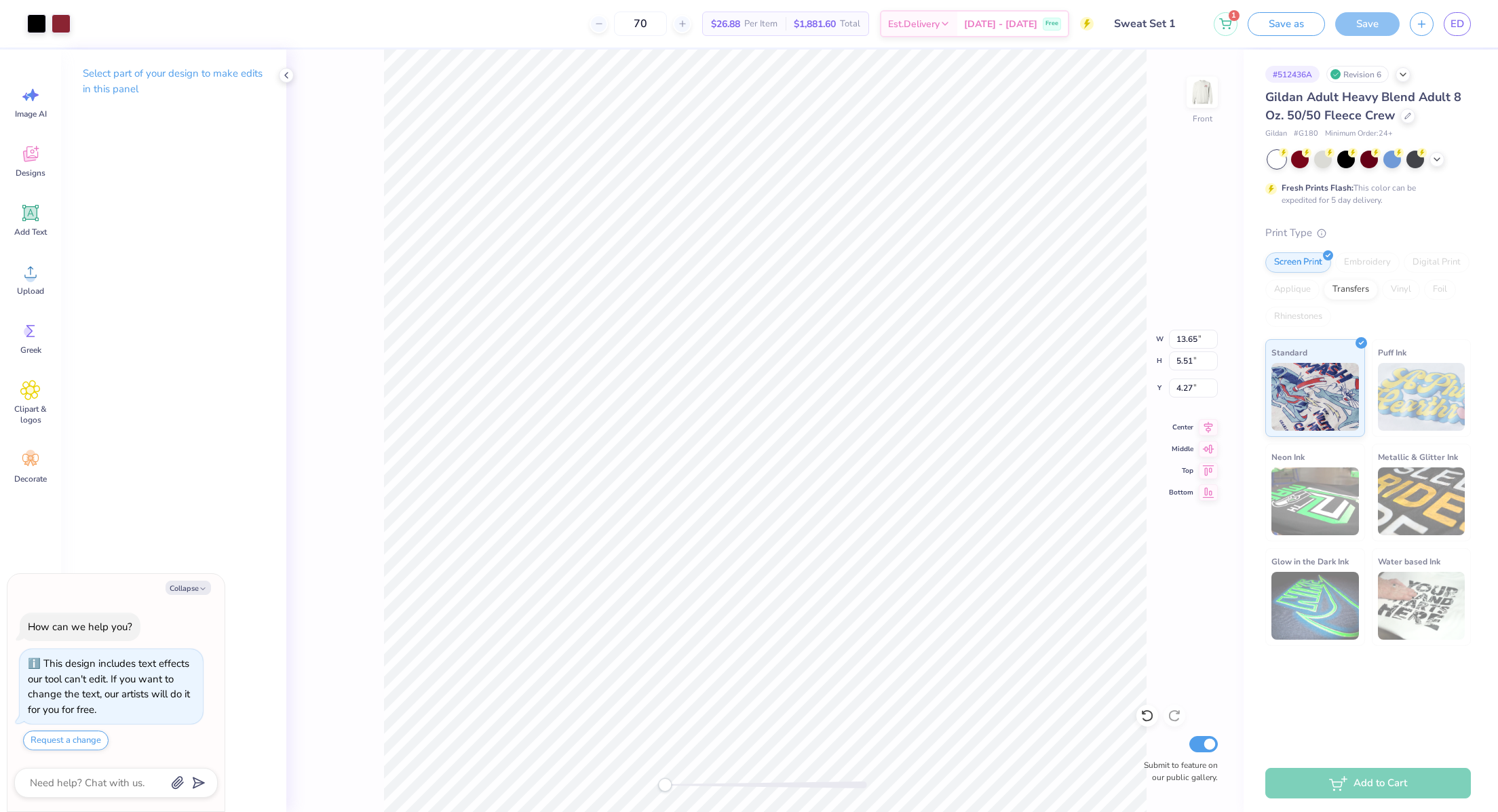
type input "13.88"
type input "5.60"
type input "4.18"
type textarea "x"
type input "14.11"
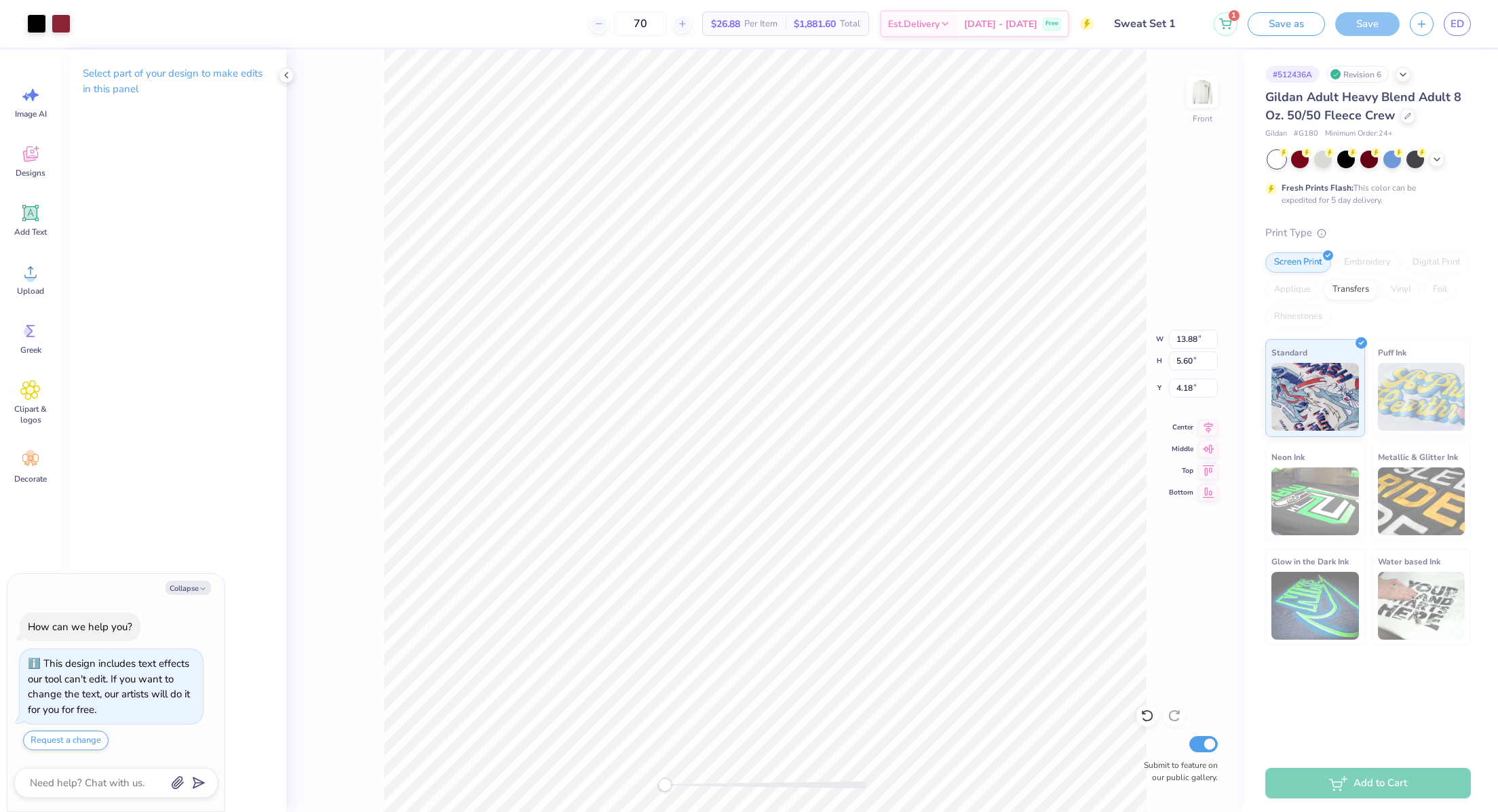
type input "5.70"
type input "4.09"
type textarea "x"
type input "9.94"
type input "12.07"
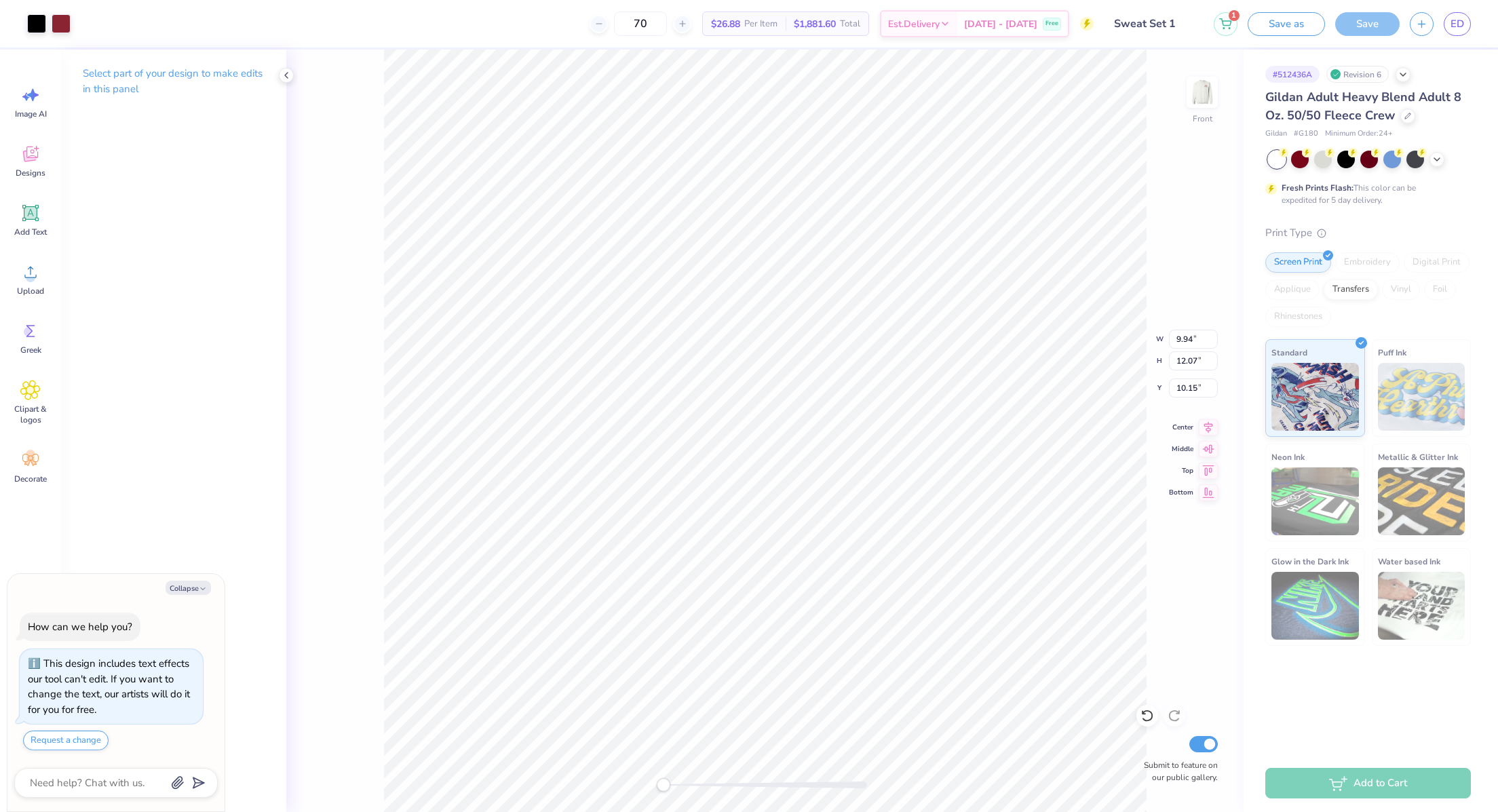
type input "9.49"
type textarea "x"
type input "9.46"
type textarea "x"
type input "4.43"
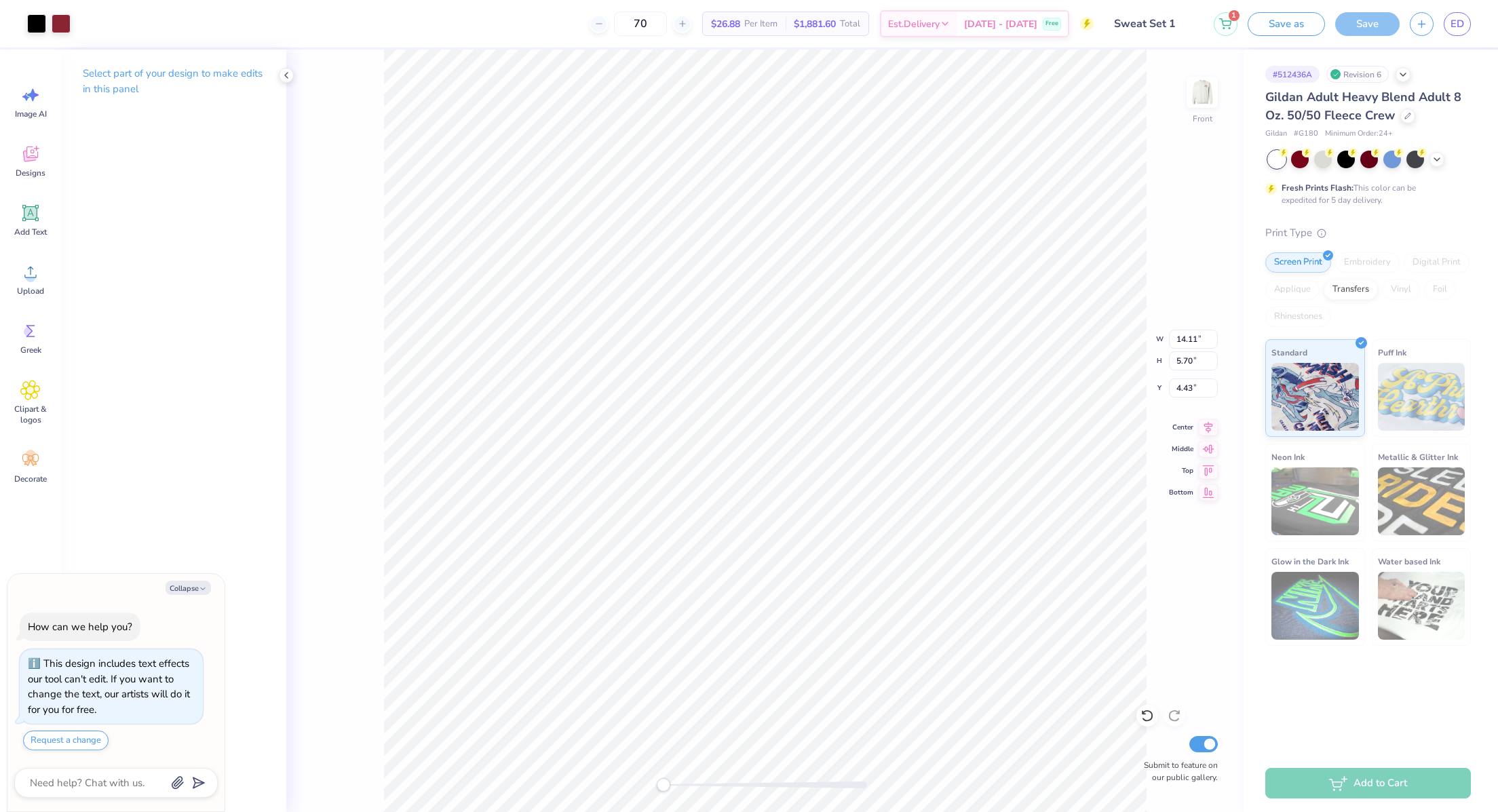
type textarea "x"
type input "4.45"
type textarea "x"
type input "3.92"
type textarea "x"
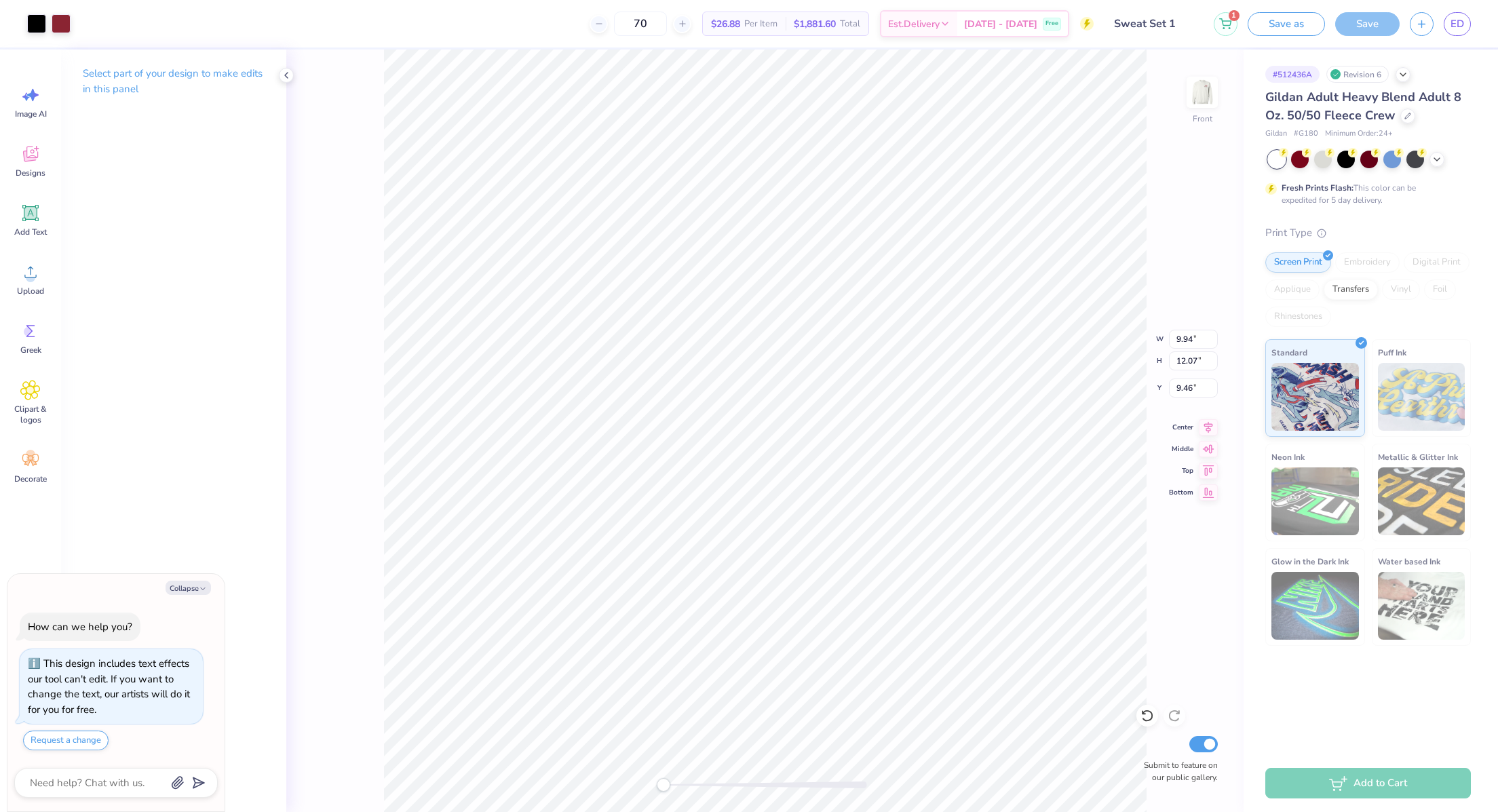
type input "8.73"
type textarea "x"
type input "8.54"
click at [1375, 23] on div "Save" at bounding box center [1367, 24] width 65 height 23
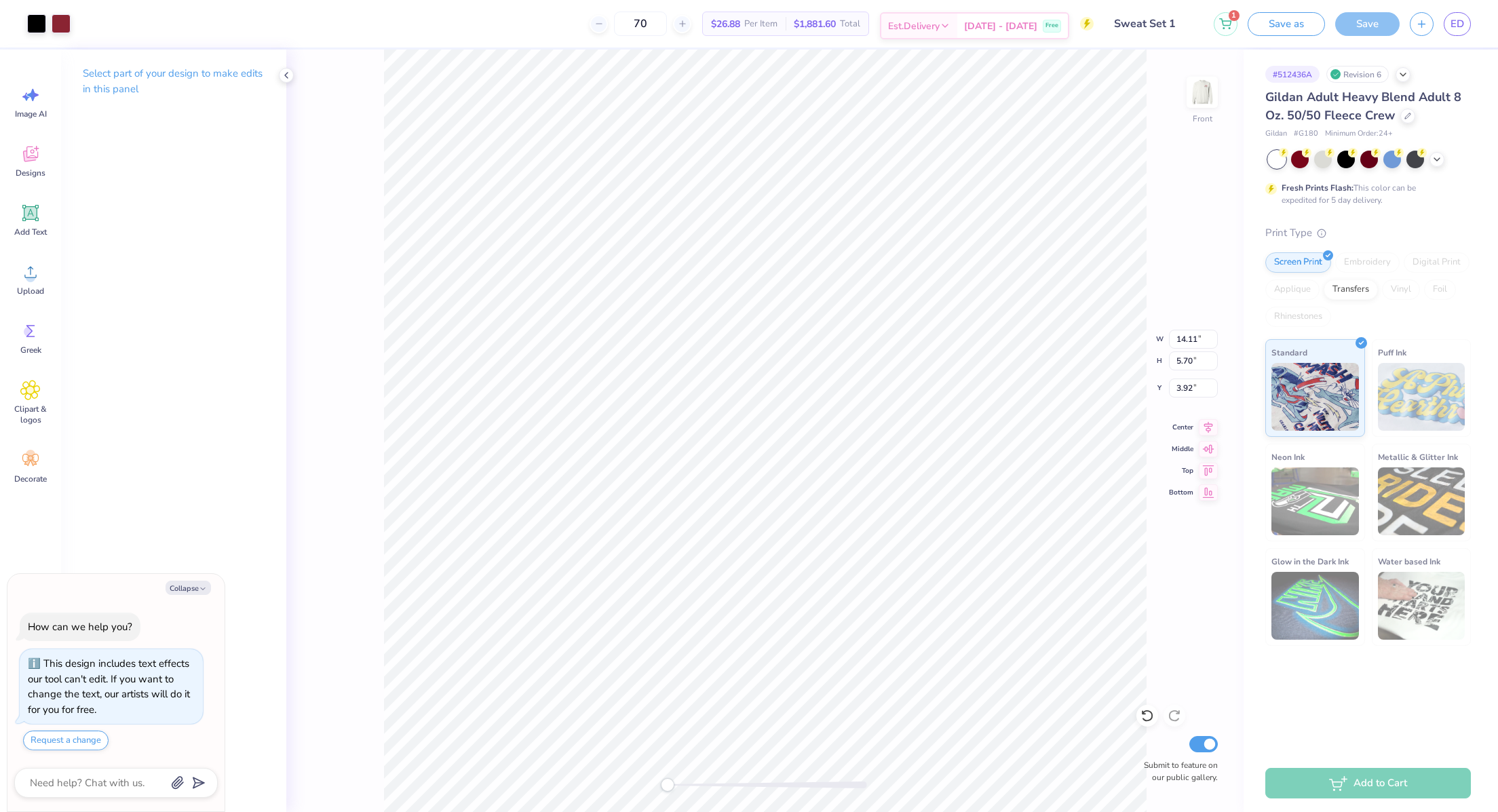
type textarea "x"
type input "3.79"
click at [1219, 101] on img at bounding box center [1202, 92] width 54 height 54
type textarea "x"
type input "3.89"
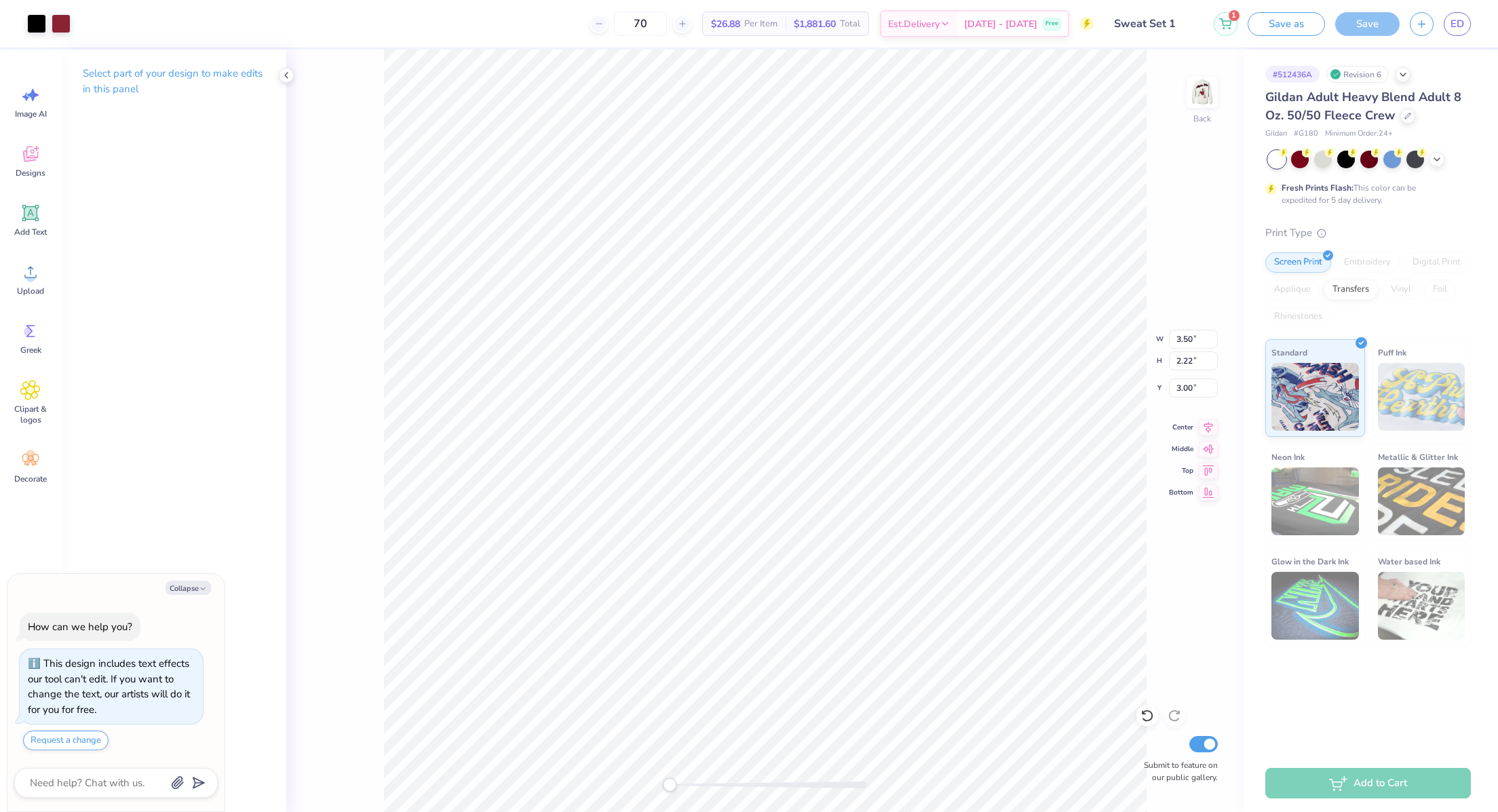
type input "2.47"
click at [1190, 97] on img at bounding box center [1202, 92] width 54 height 54
type textarea "x"
type input "17.78"
type textarea "x"
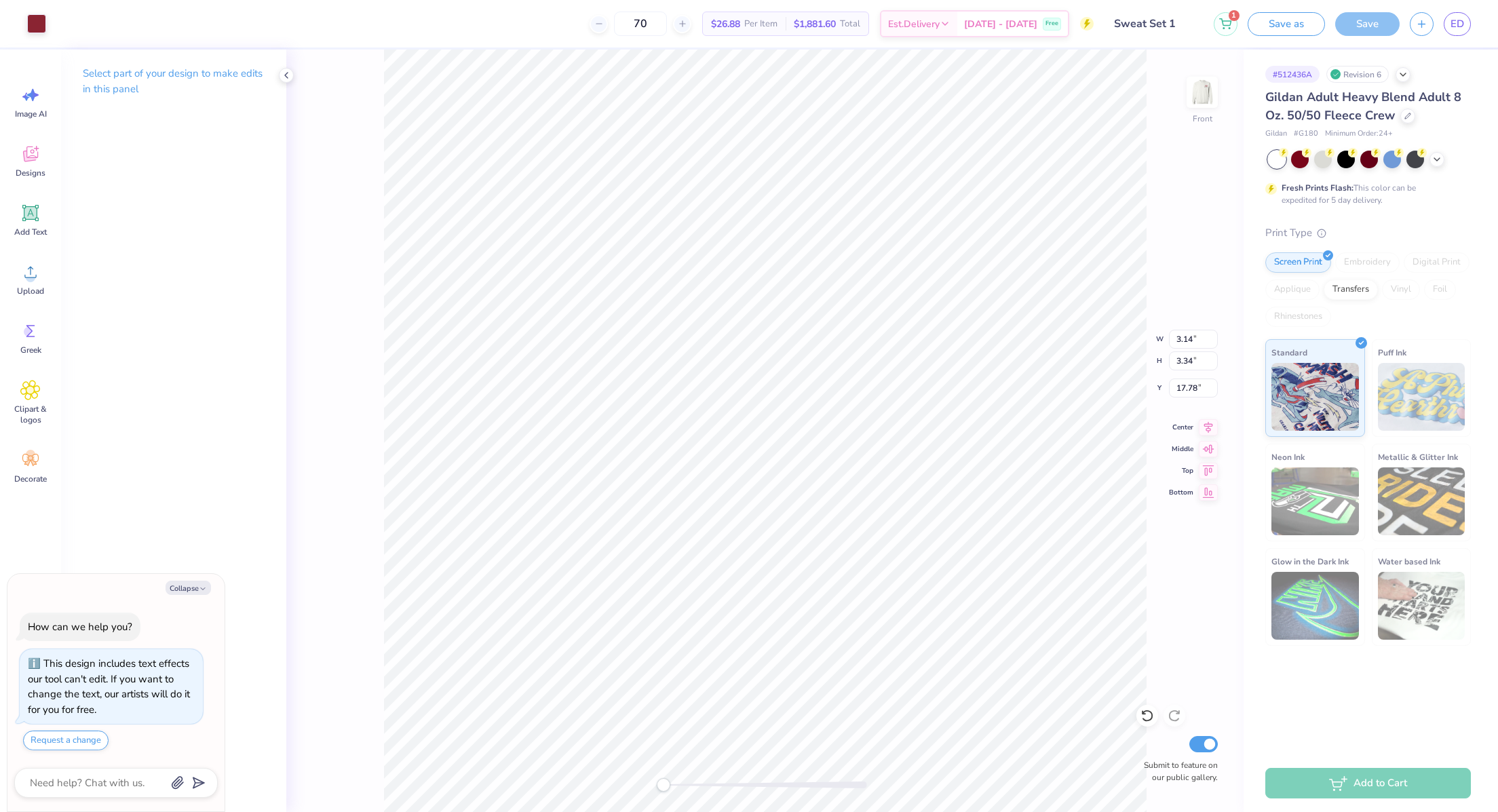
type input "17.63"
click at [1148, 716] on icon at bounding box center [1147, 715] width 13 height 13
type textarea "x"
type input "4.28"
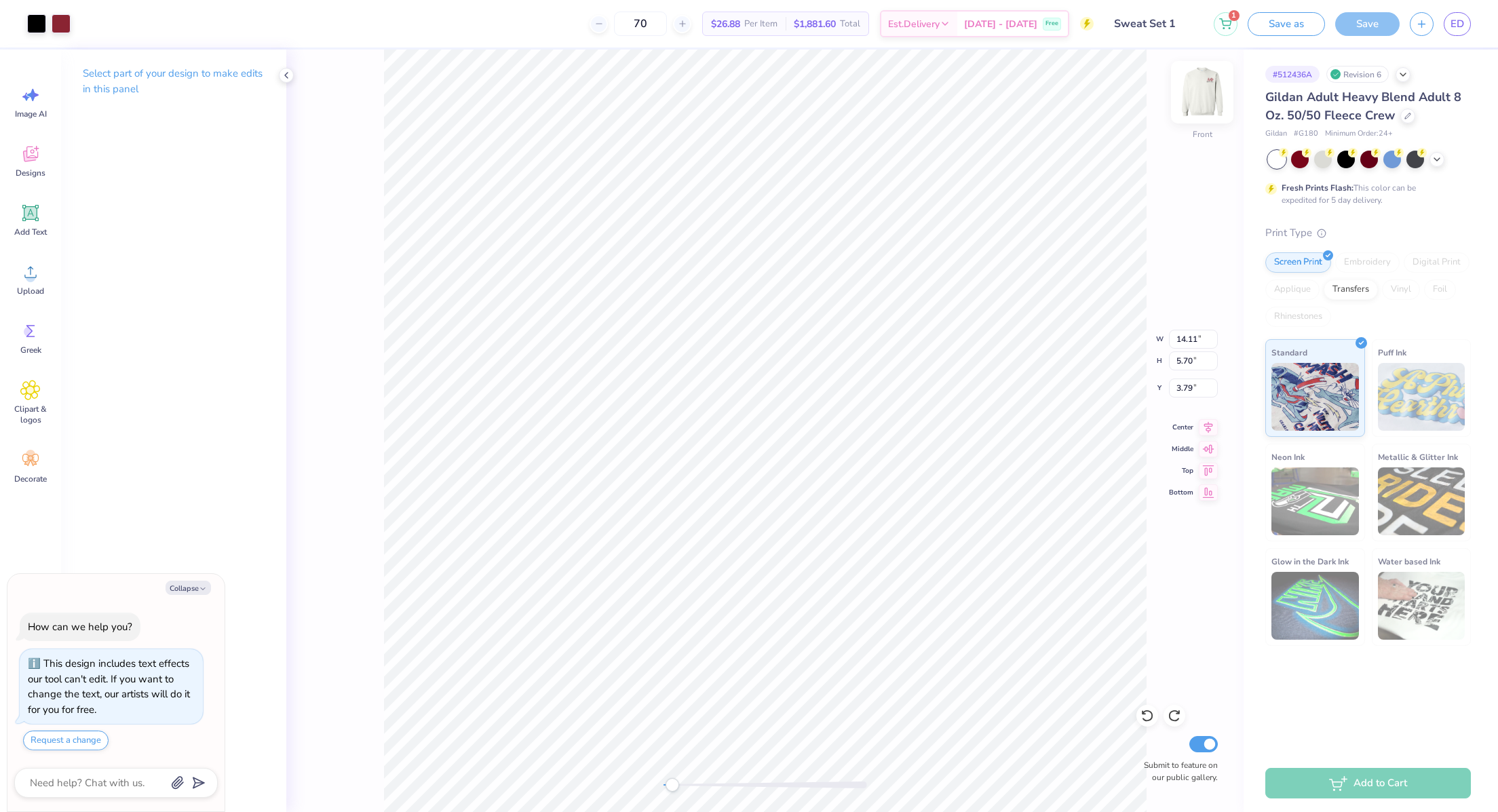
type textarea "x"
type input "4.52"
click at [1215, 94] on img at bounding box center [1202, 92] width 54 height 54
type textarea "x"
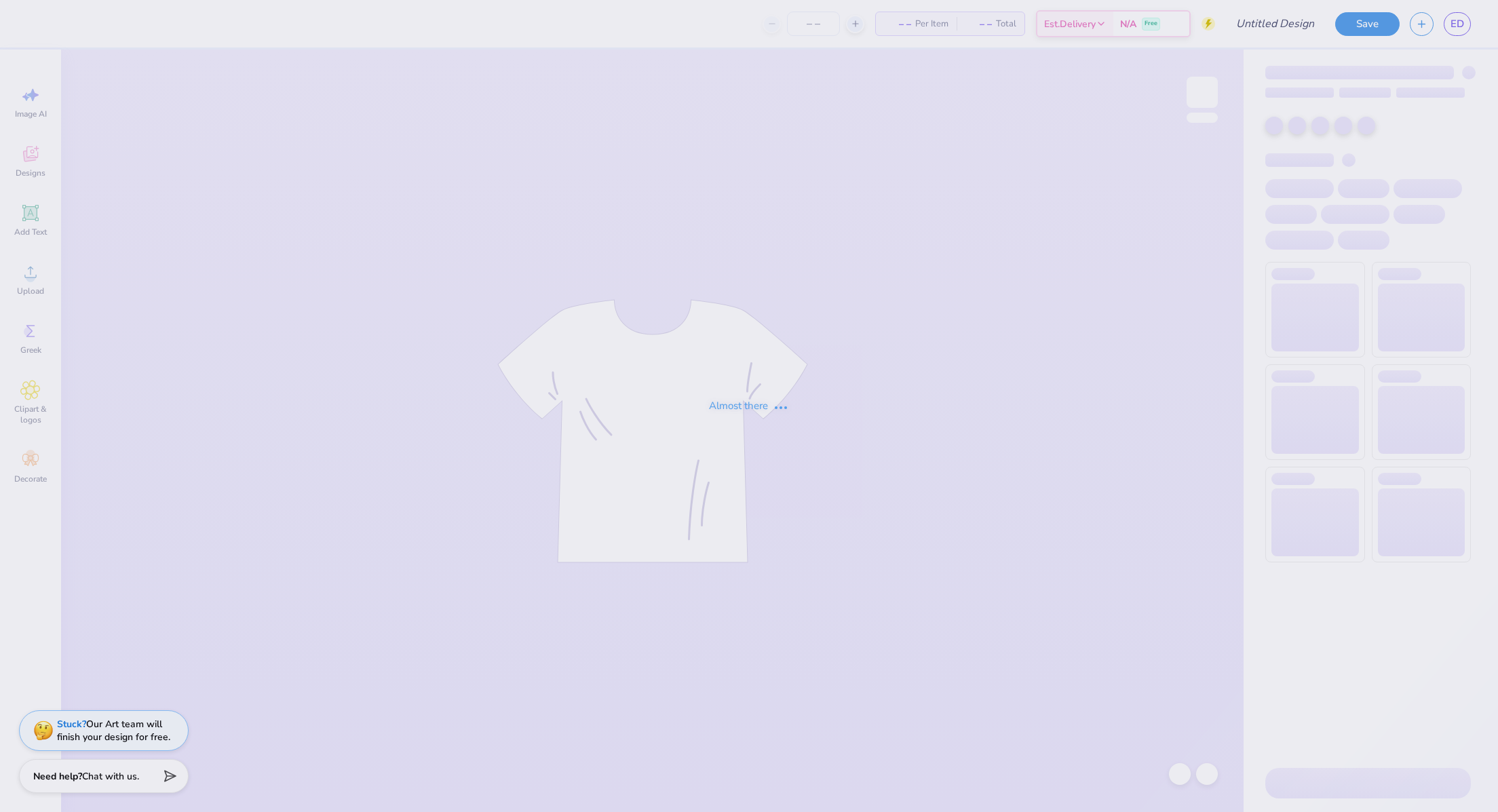
type input "Sweat Set 1"
type input "80"
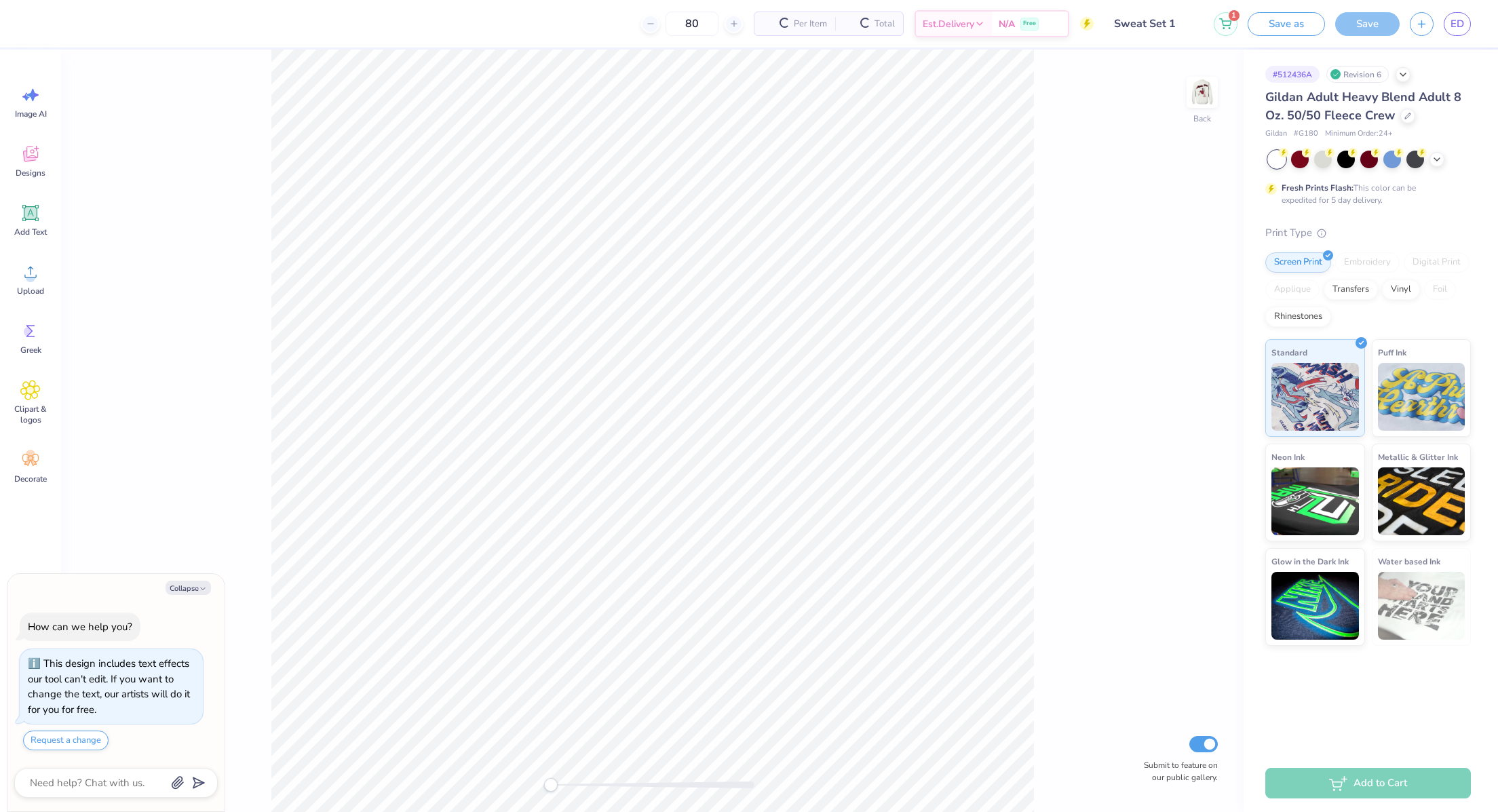
type textarea "x"
